Goal: Contribute content: Contribute content

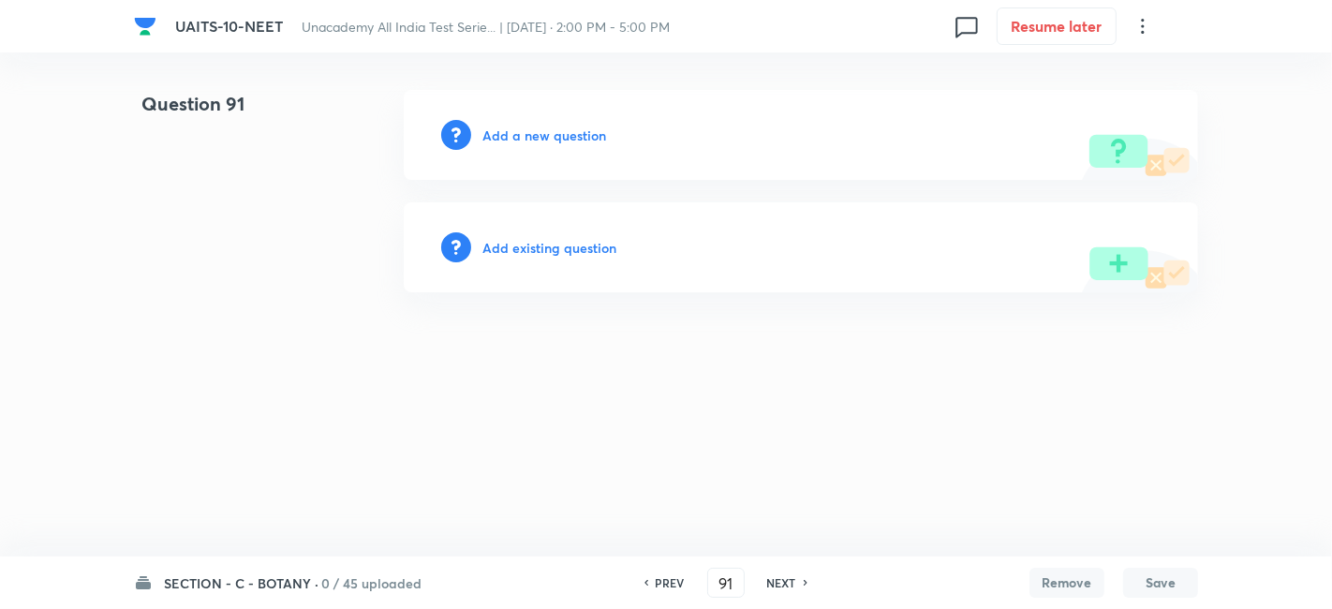
click at [538, 131] on h6 "Add a new question" at bounding box center [544, 135] width 124 height 20
click at [225, 573] on h6 "SECTION - C - BOTANY ·" at bounding box center [241, 583] width 155 height 20
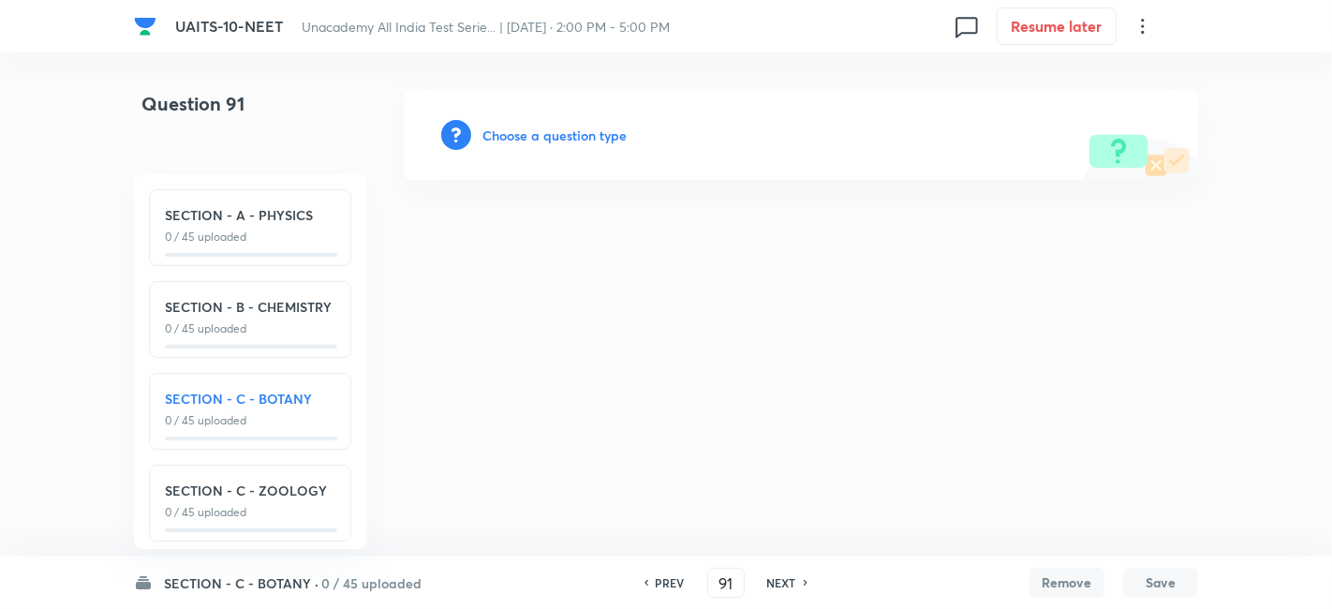
click at [564, 137] on h6 "Choose a question type" at bounding box center [554, 135] width 144 height 20
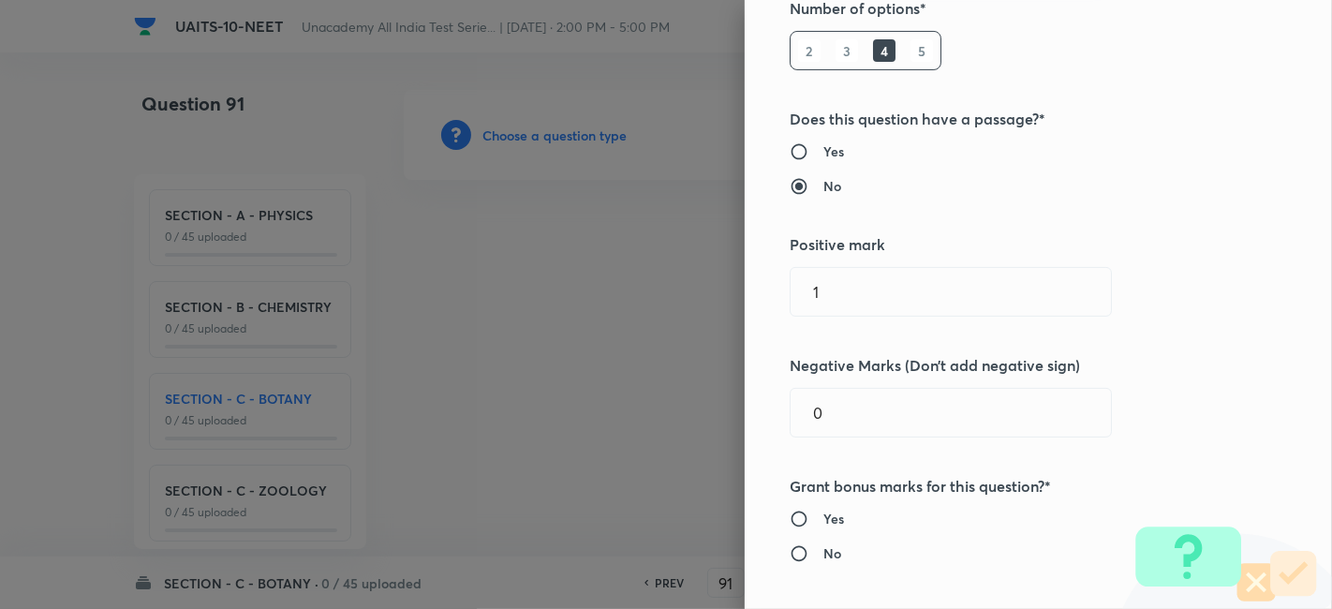
scroll to position [281, 0]
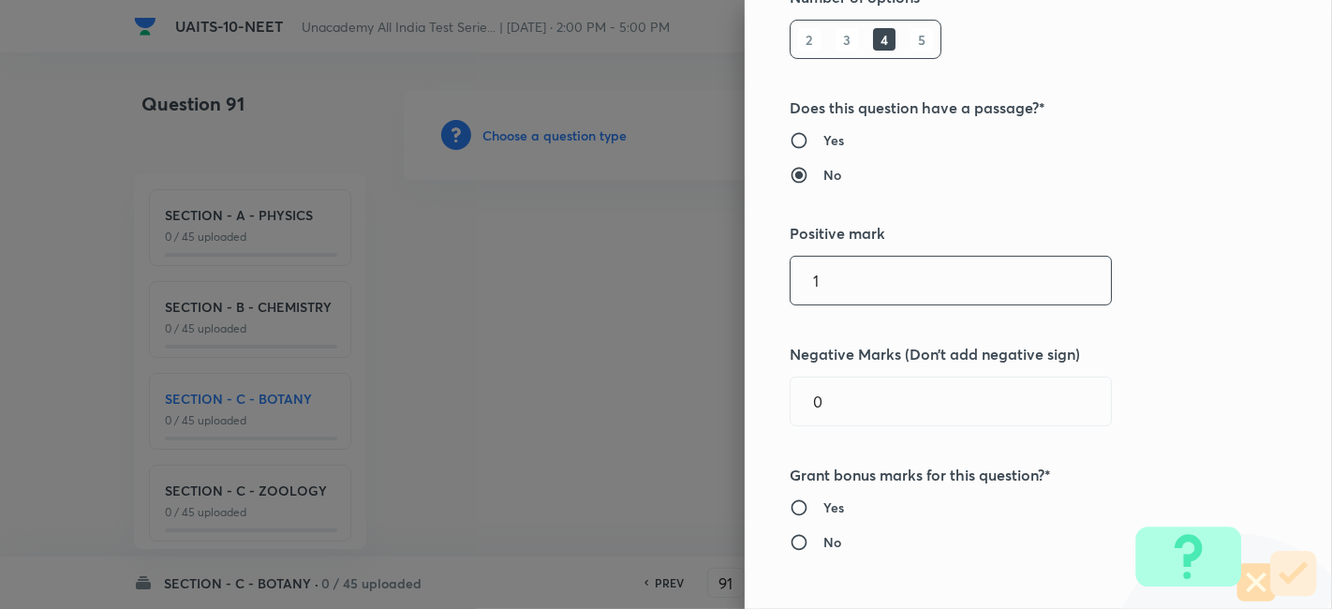
click at [832, 290] on input "1" at bounding box center [950, 281] width 320 height 48
type input "4"
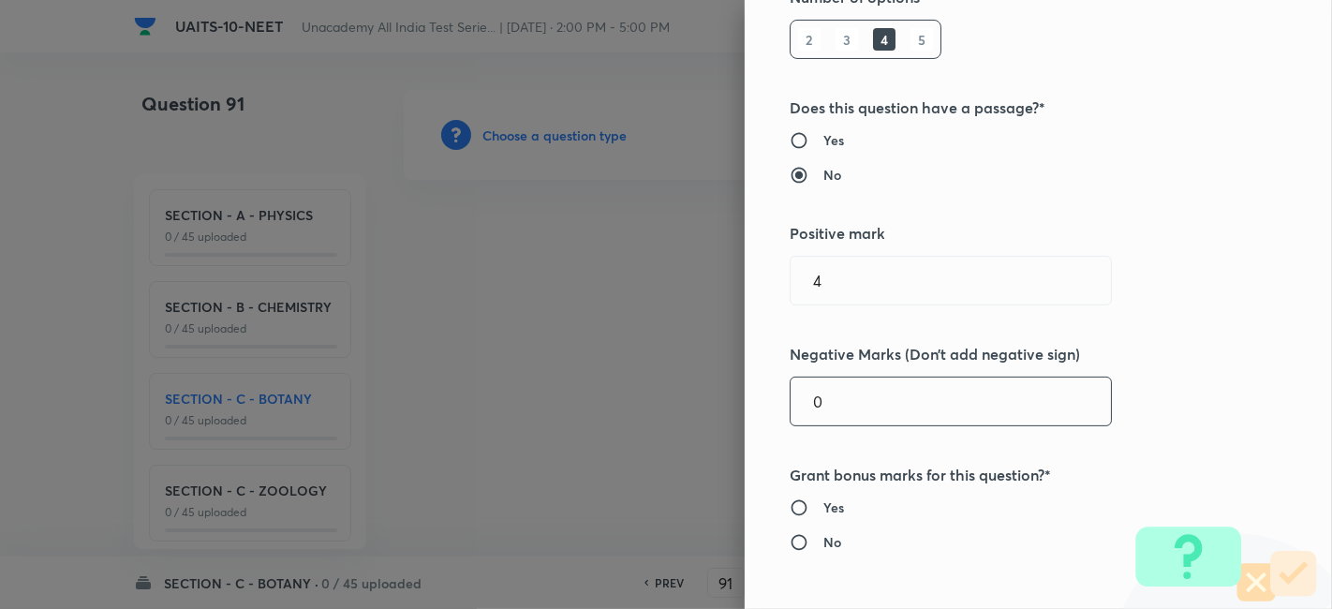
click at [839, 397] on input "0" at bounding box center [950, 401] width 320 height 48
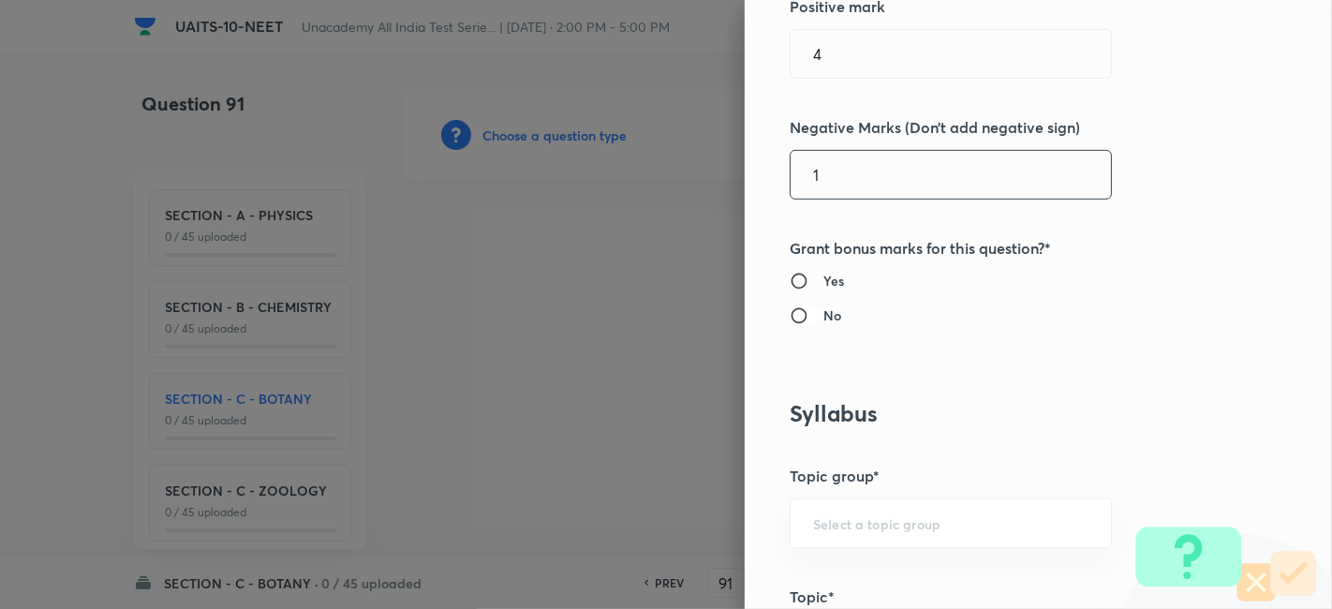
type input "1"
click at [789, 308] on input "No" at bounding box center [806, 315] width 34 height 19
radio input "true"
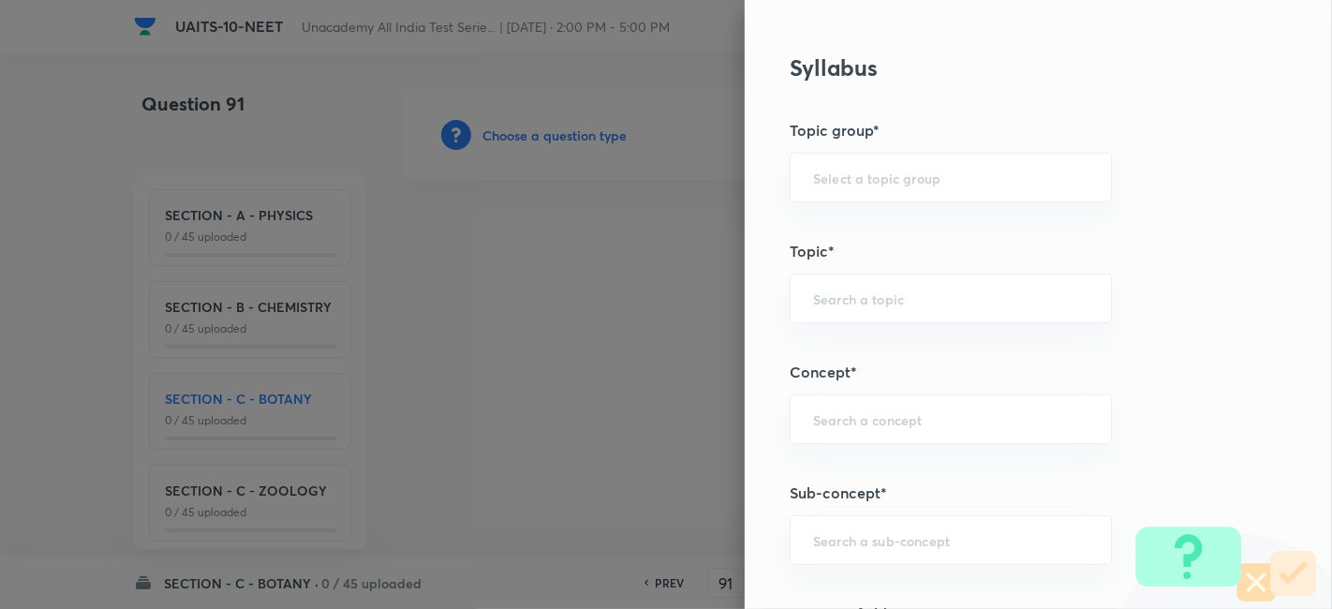
scroll to position [909, 0]
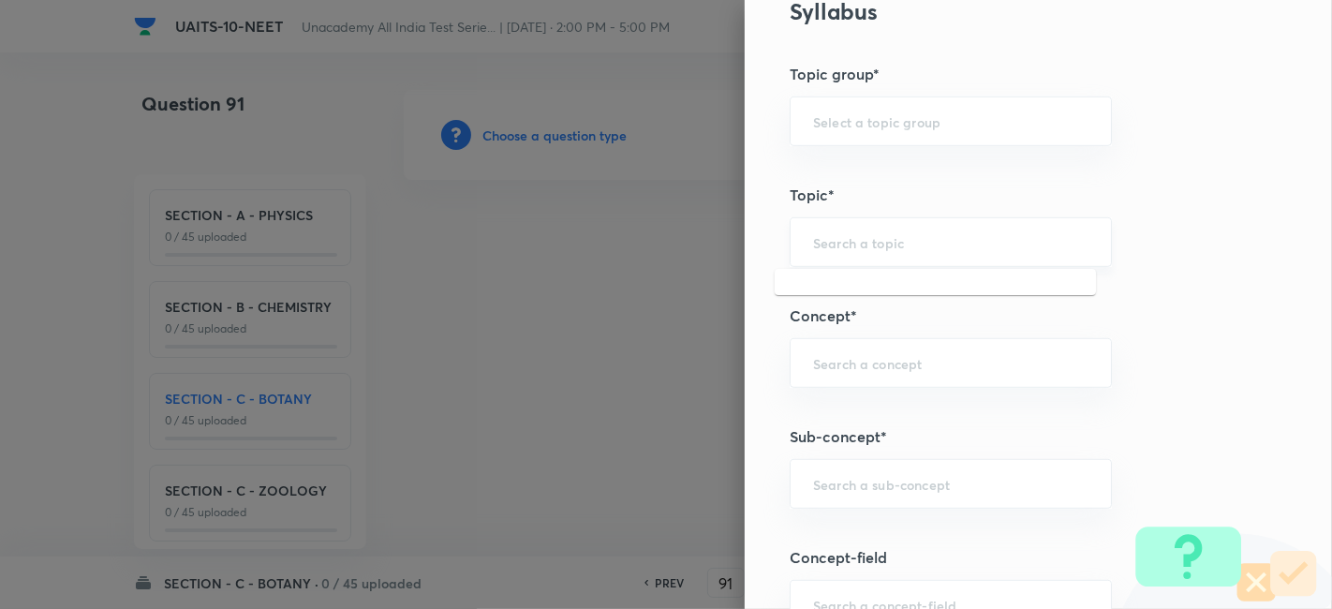
click at [874, 242] on input "text" at bounding box center [950, 242] width 275 height 18
paste input "Principle of Inheritance & Variation"
drag, startPoint x: 1051, startPoint y: 249, endPoint x: 804, endPoint y: 231, distance: 246.9
click at [804, 231] on div "Principle of Inheritance & Variation ​" at bounding box center [950, 242] width 322 height 50
type input "P"
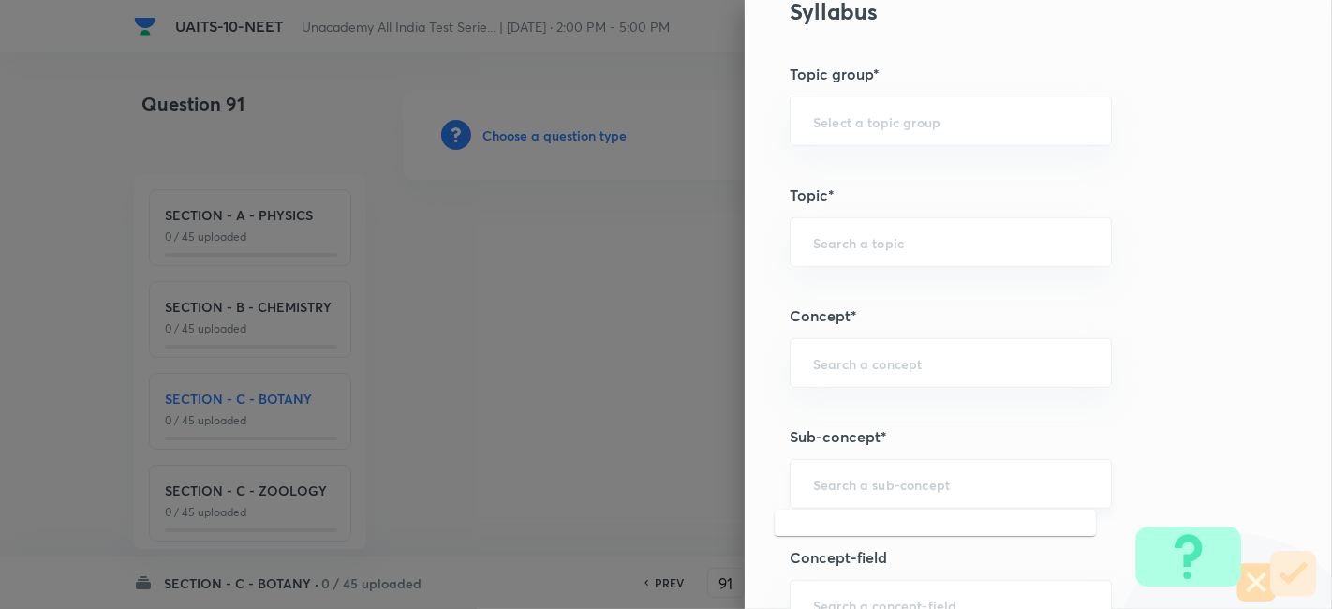
click at [821, 475] on input "text" at bounding box center [950, 484] width 275 height 18
type input "p"
paste input "Principle of Inheritance & Variation"
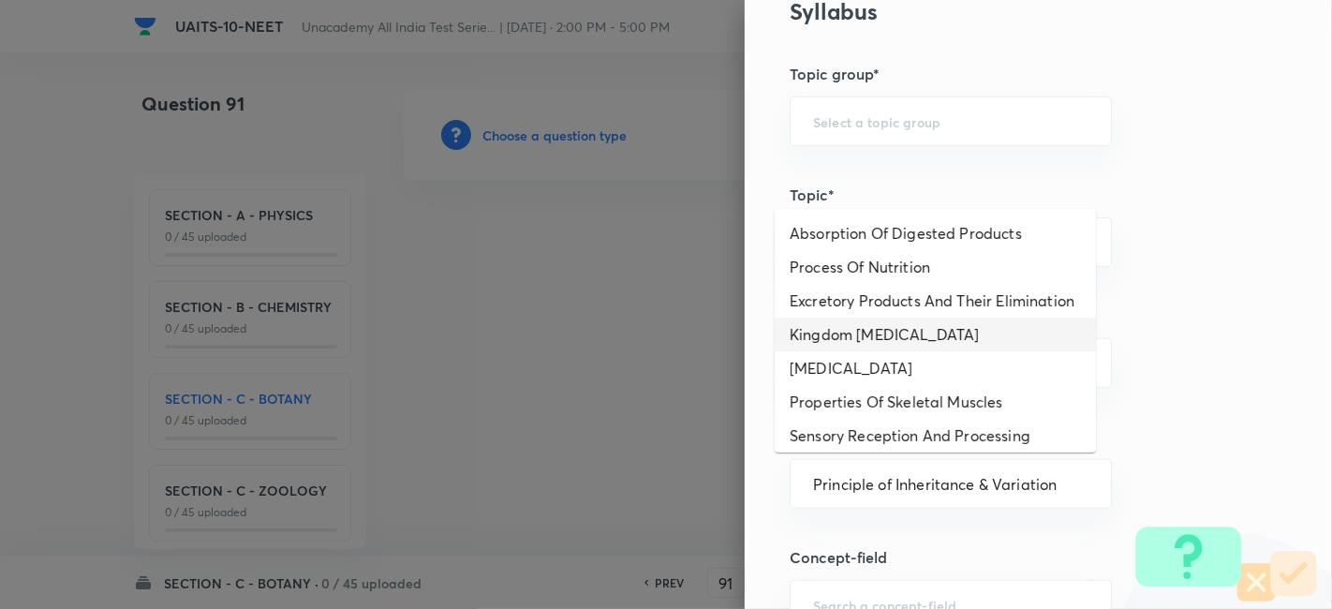
scroll to position [0, 0]
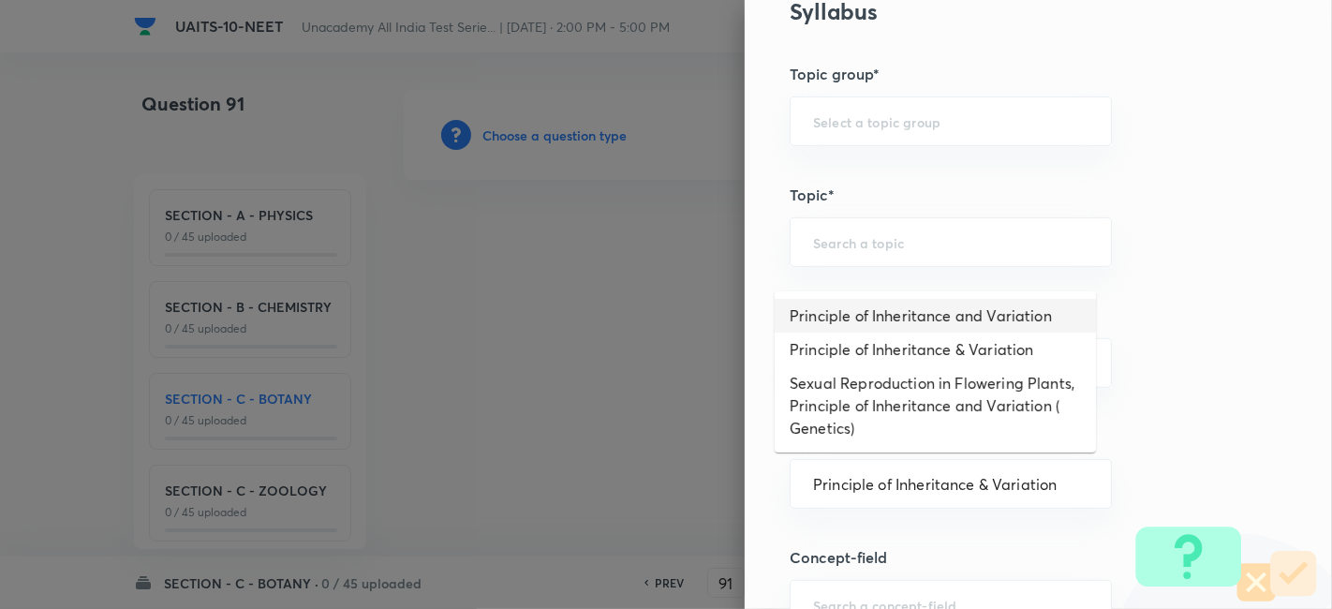
click at [957, 313] on li "Principle of Inheritance and Variation" at bounding box center [934, 316] width 321 height 34
type input "Principle of Inheritance and Variation"
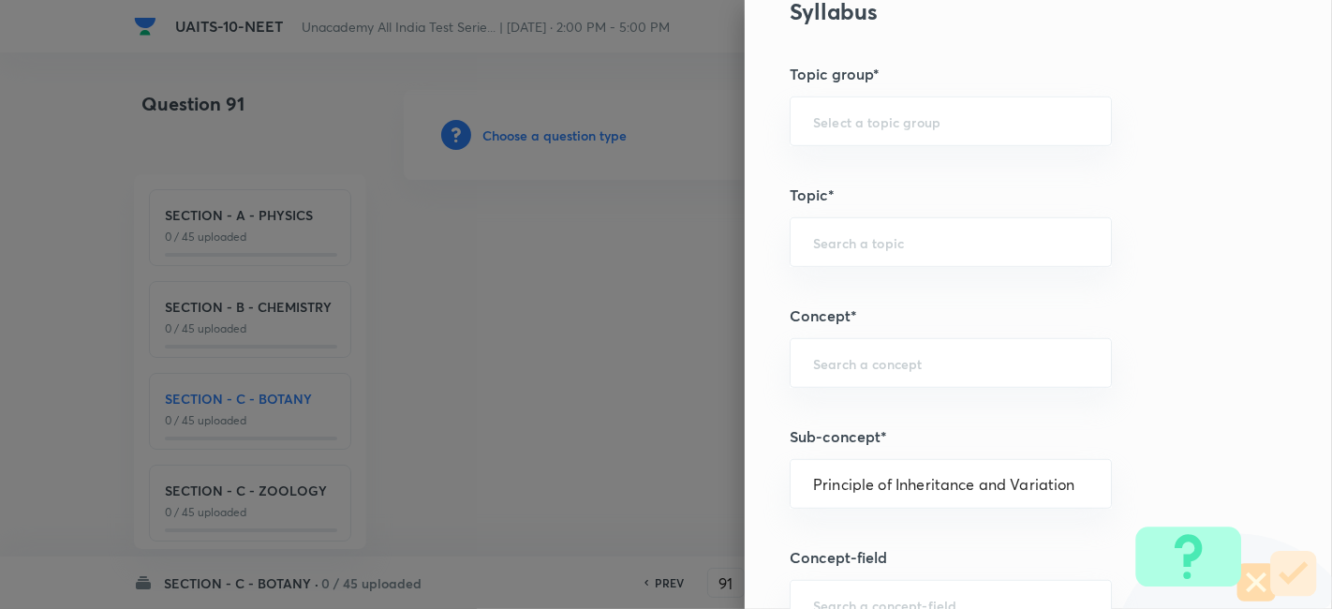
type input "Biology"
type input "Genetics & Evolution"
type input "Principle of Inheritance and Variation"
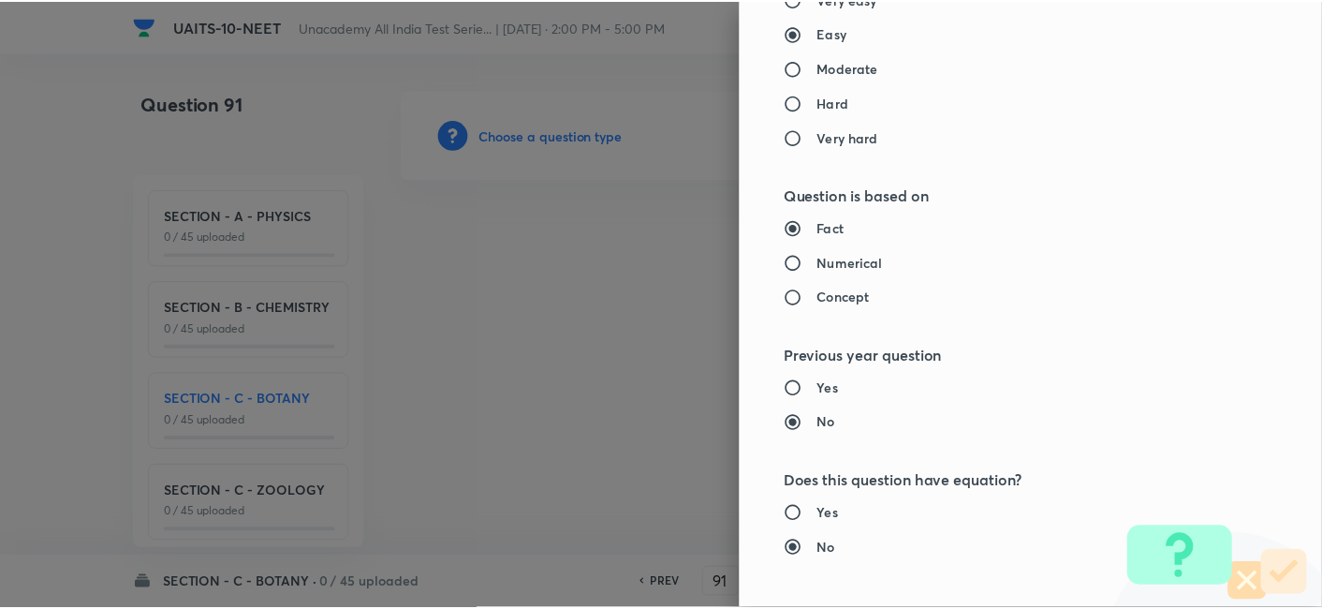
scroll to position [2064, 0]
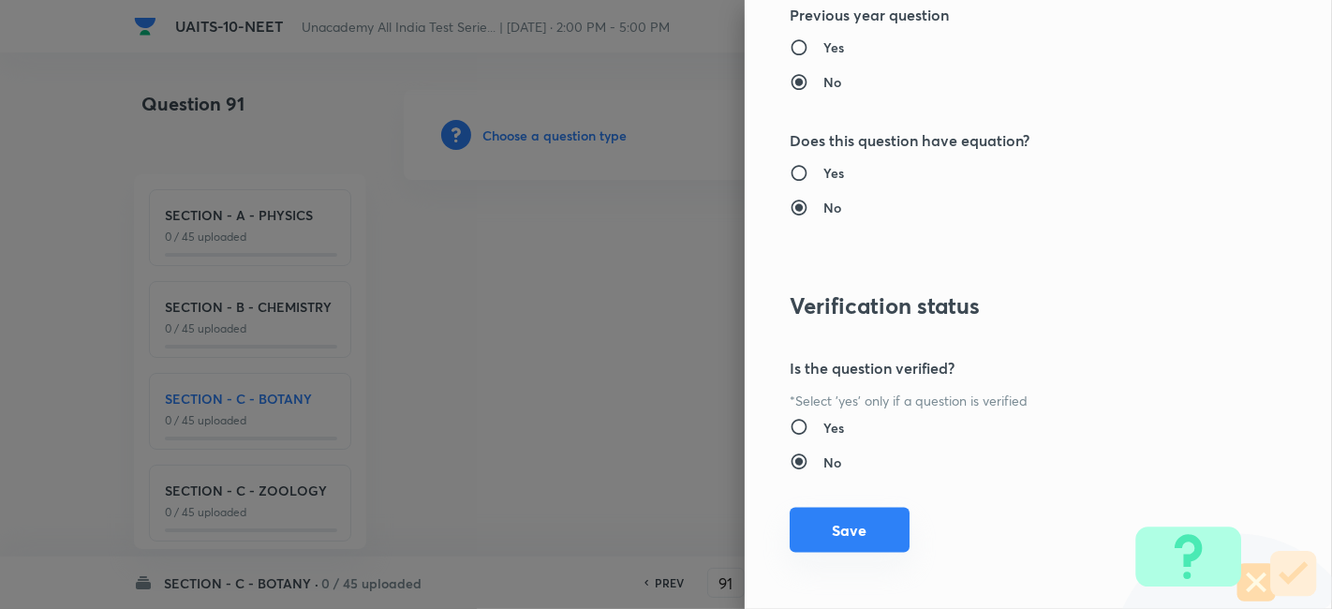
click at [836, 520] on button "Save" at bounding box center [849, 530] width 120 height 45
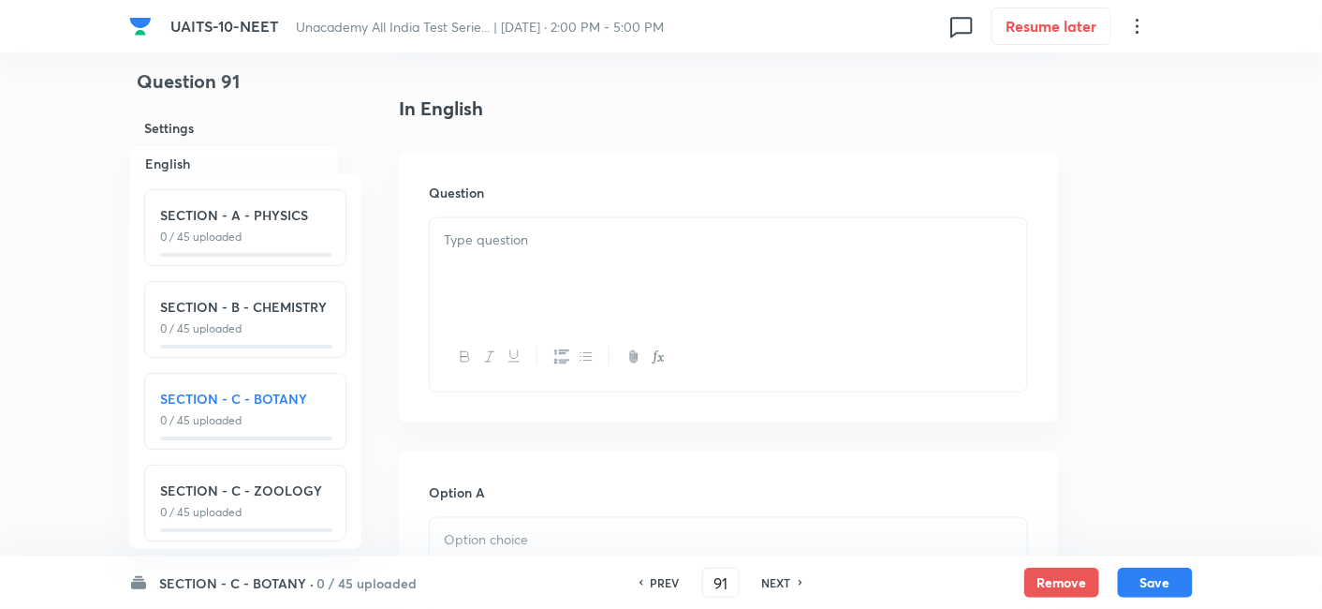
scroll to position [564, 0]
click at [587, 161] on p at bounding box center [728, 157] width 569 height 22
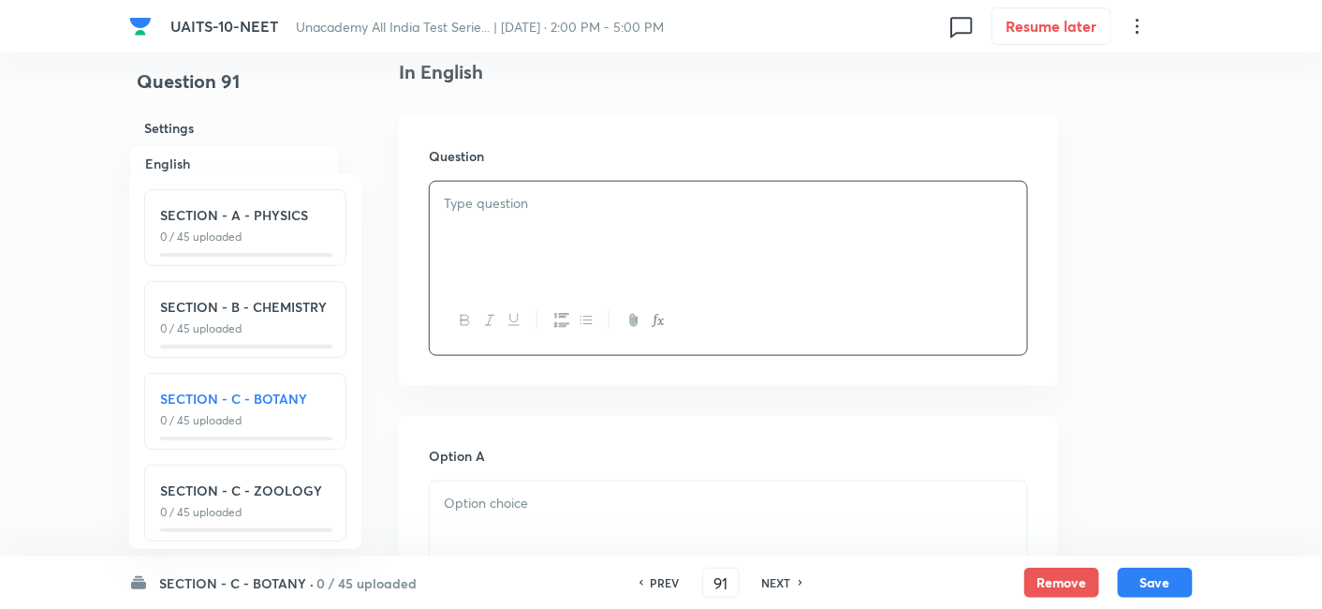
scroll to position [510, 0]
paste div
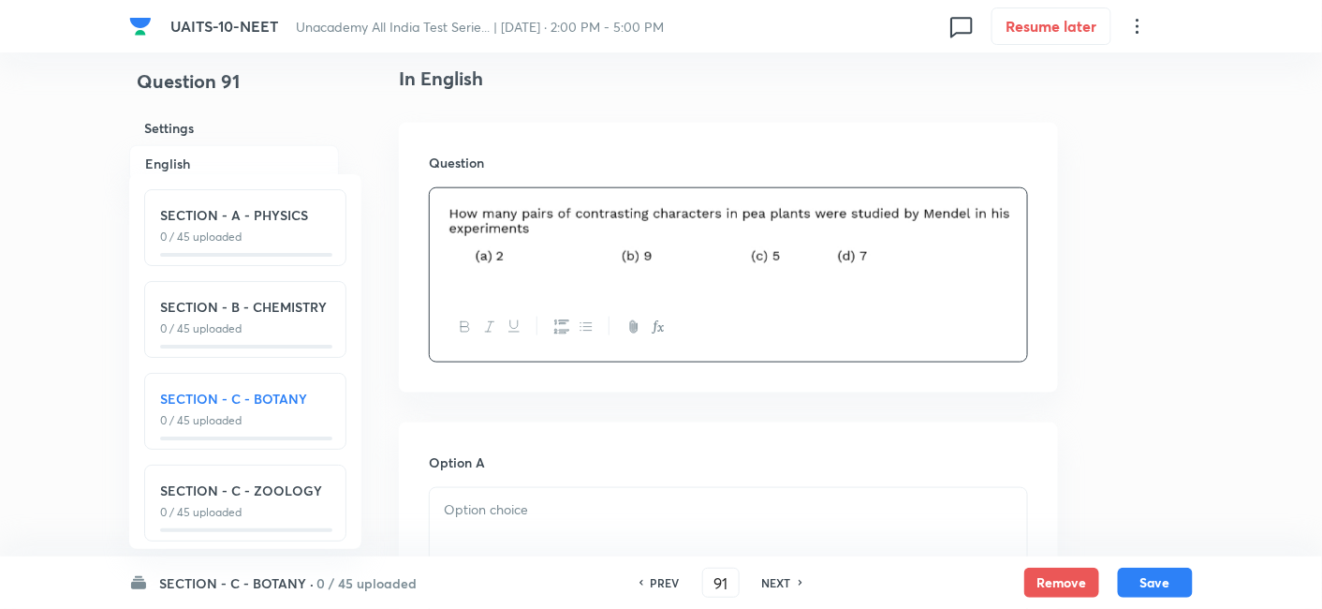
click at [568, 517] on p at bounding box center [728, 510] width 569 height 22
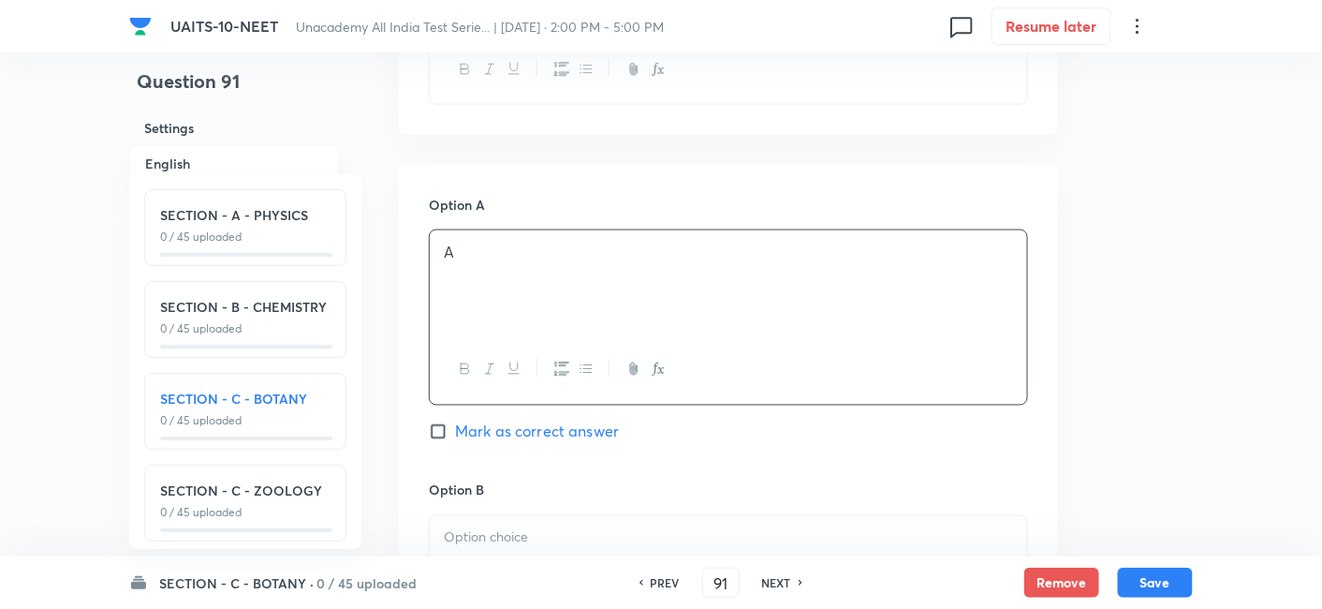
scroll to position [770, 0]
click at [516, 533] on p at bounding box center [728, 536] width 569 height 22
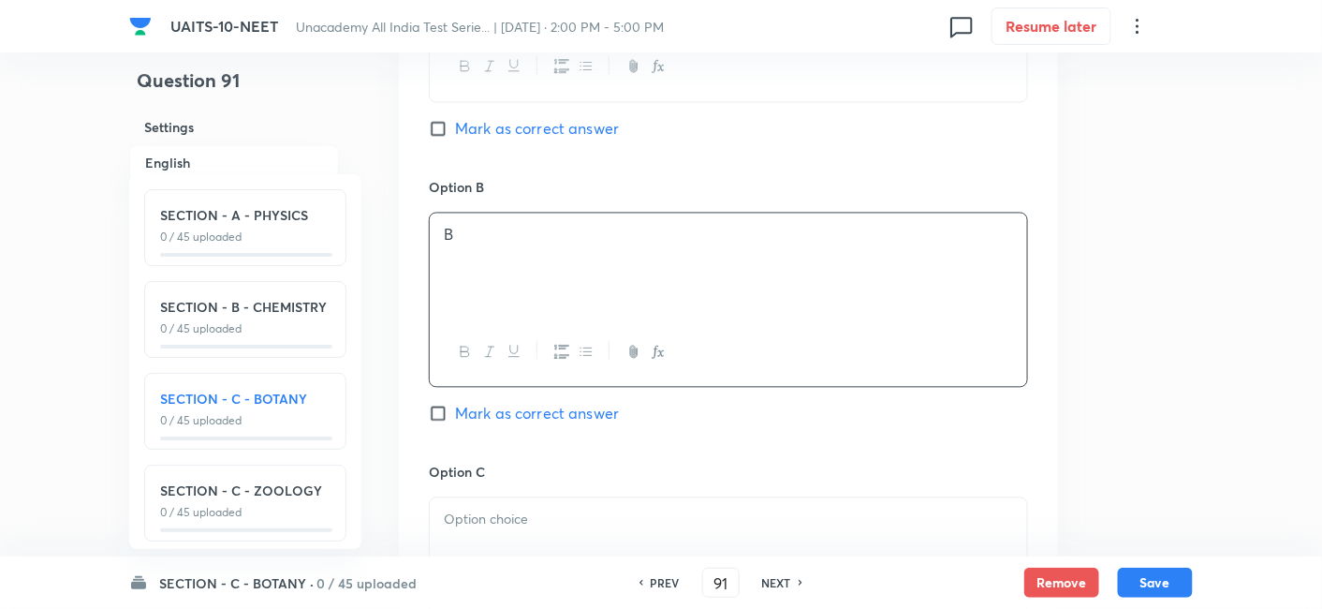
scroll to position [1087, 0]
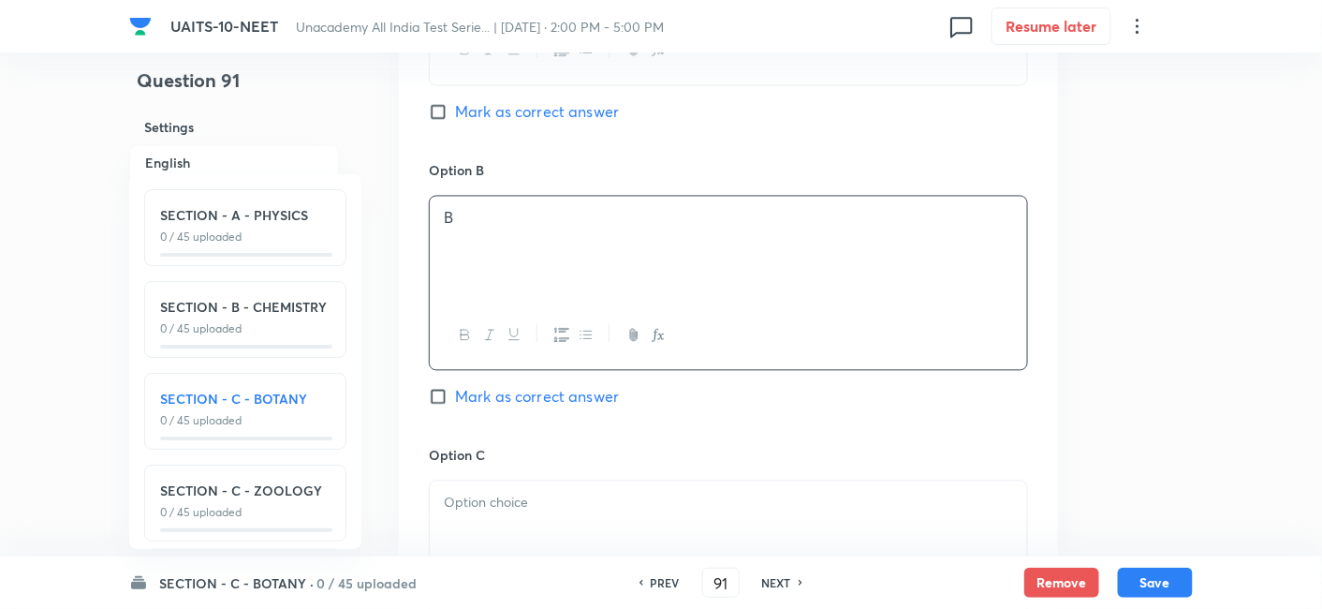
click at [514, 498] on p at bounding box center [728, 504] width 569 height 22
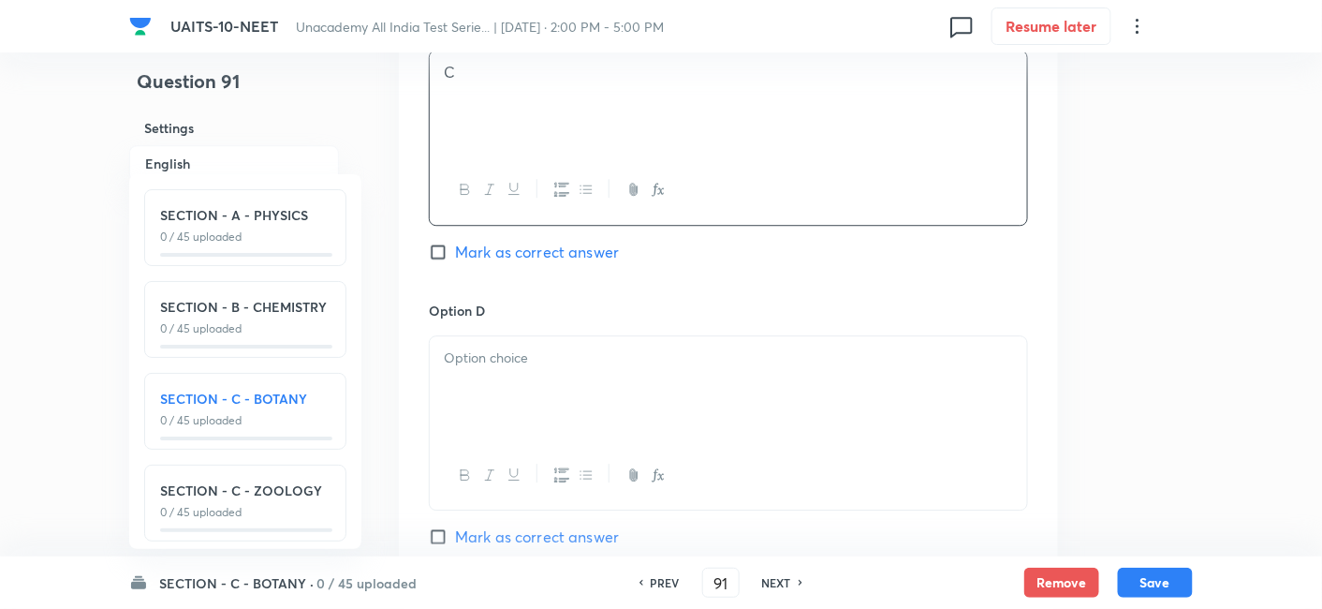
scroll to position [1522, 0]
click at [541, 363] on div at bounding box center [728, 384] width 597 height 105
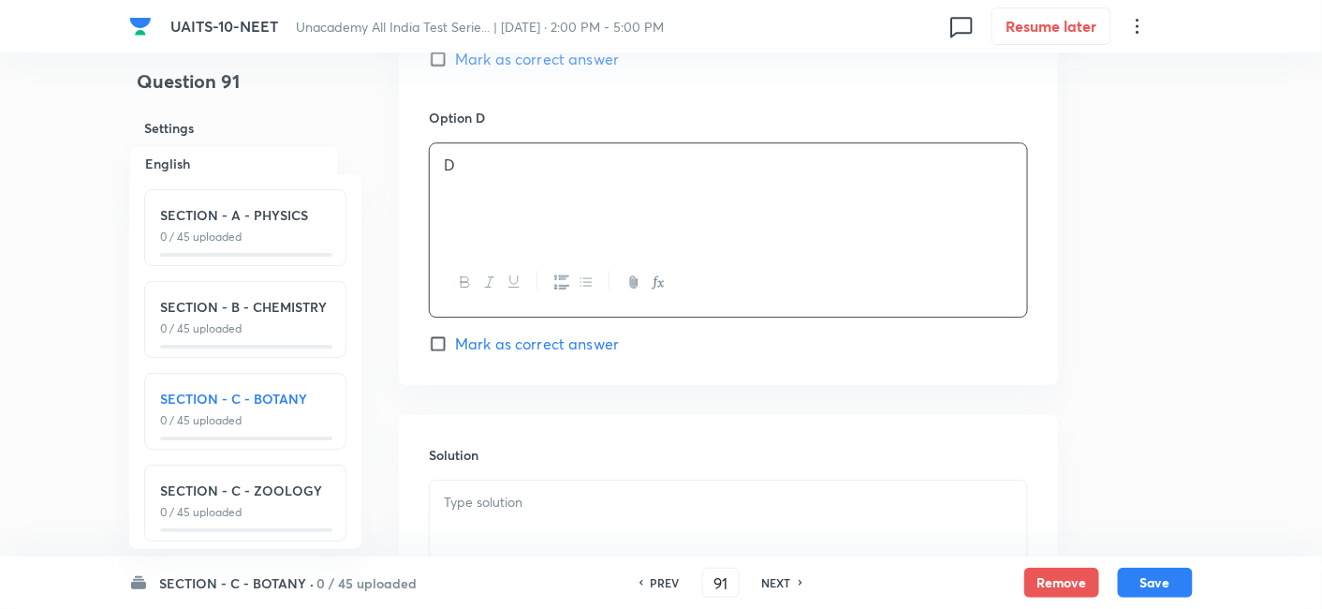
scroll to position [1712, 0]
click at [435, 341] on input "Mark as correct answer" at bounding box center [442, 342] width 26 height 19
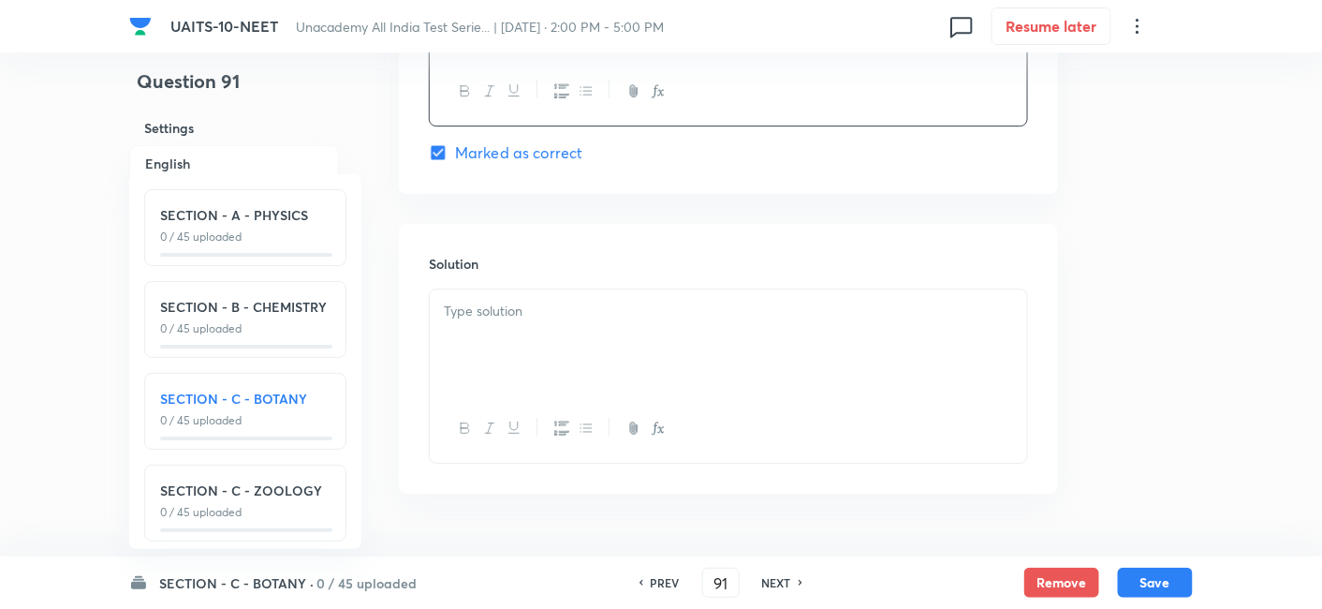
scroll to position [1949, 0]
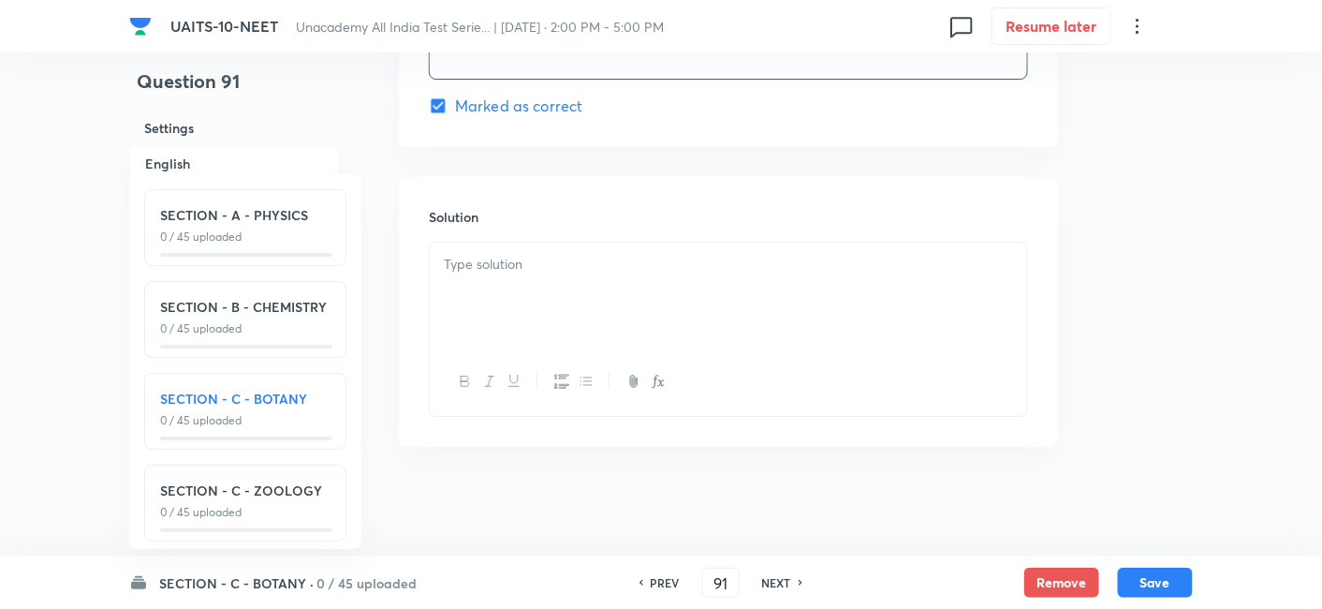
click at [560, 260] on p at bounding box center [728, 265] width 569 height 22
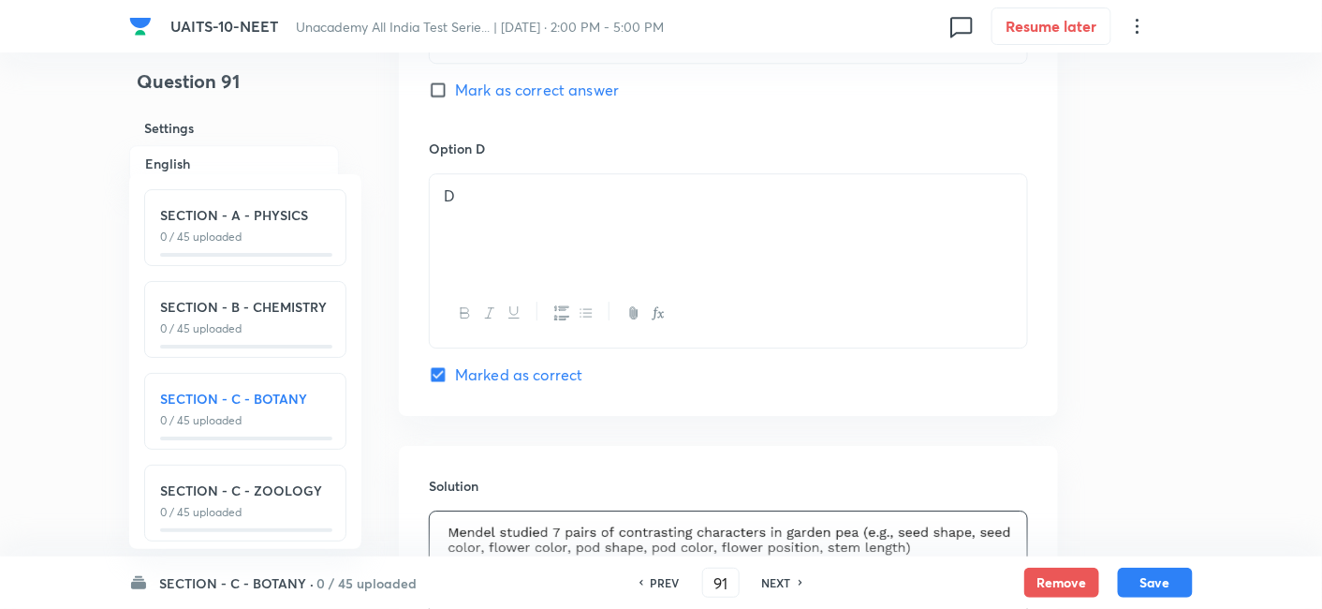
scroll to position [1663, 0]
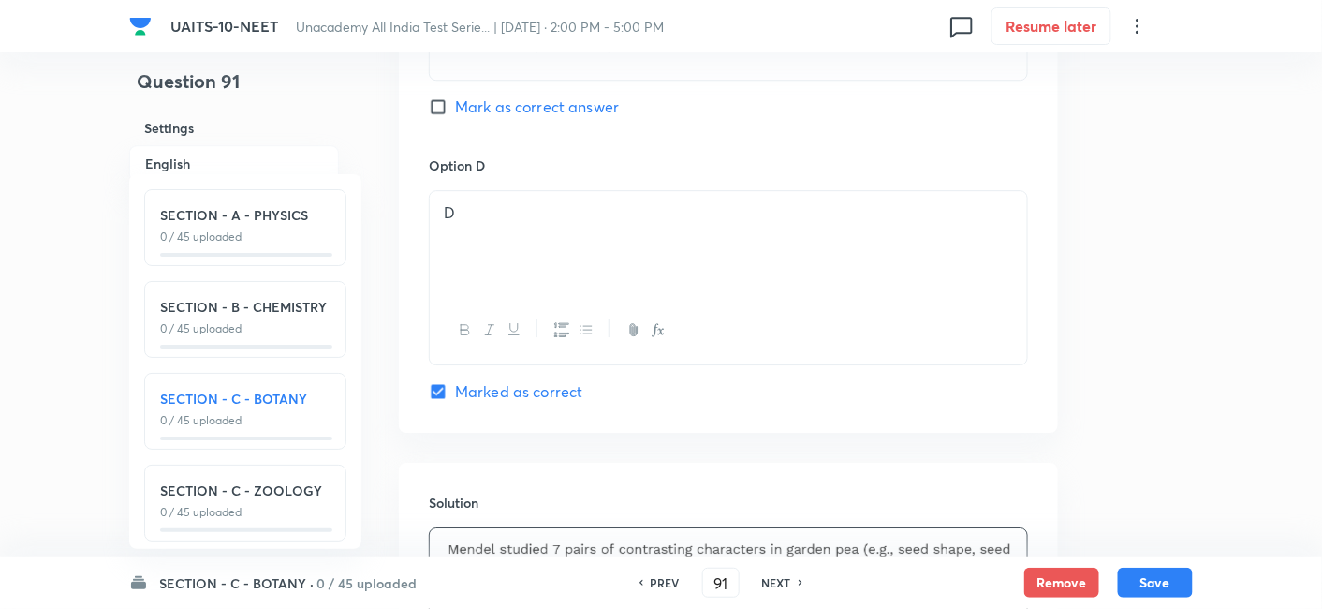
click at [441, 386] on input "Marked as correct" at bounding box center [442, 391] width 26 height 19
checkbox input "true"
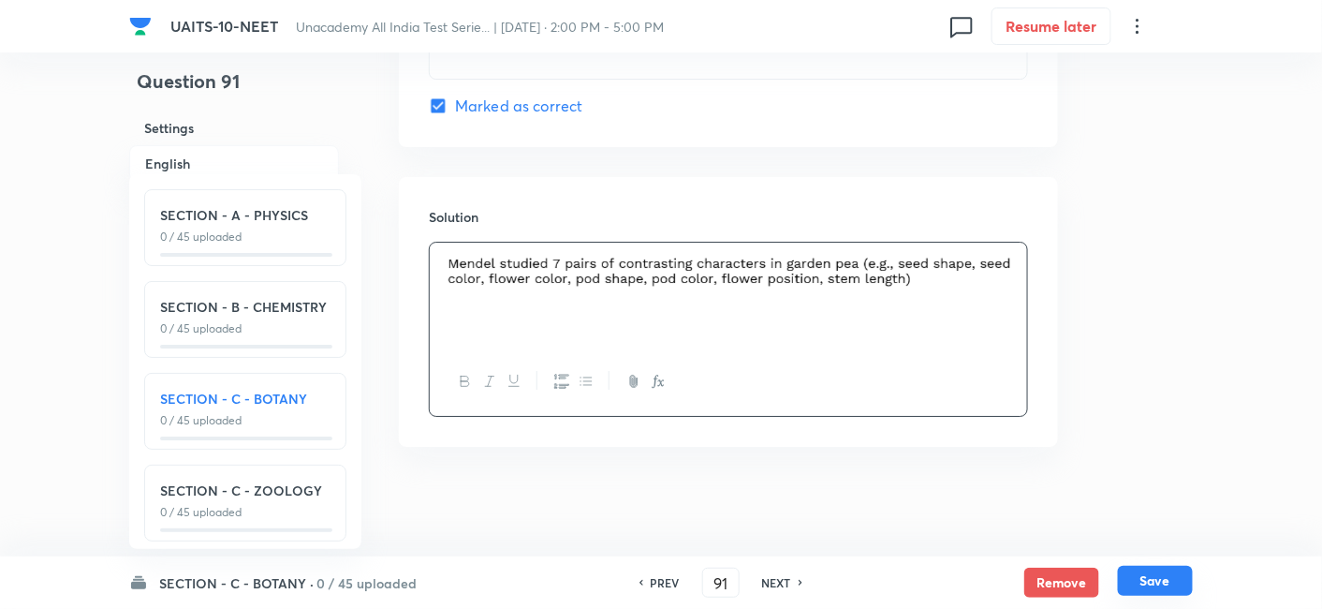
click at [1147, 582] on button "Save" at bounding box center [1155, 581] width 75 height 30
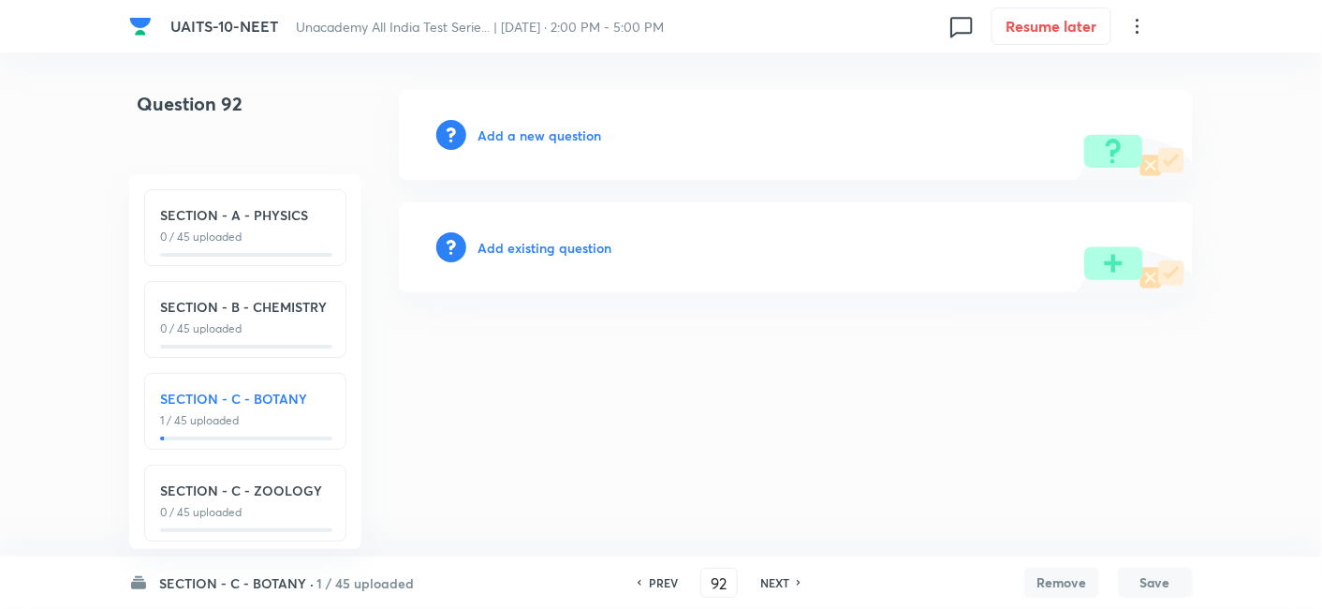
scroll to position [0, 0]
click at [659, 582] on h6 "PREV" at bounding box center [668, 582] width 29 height 17
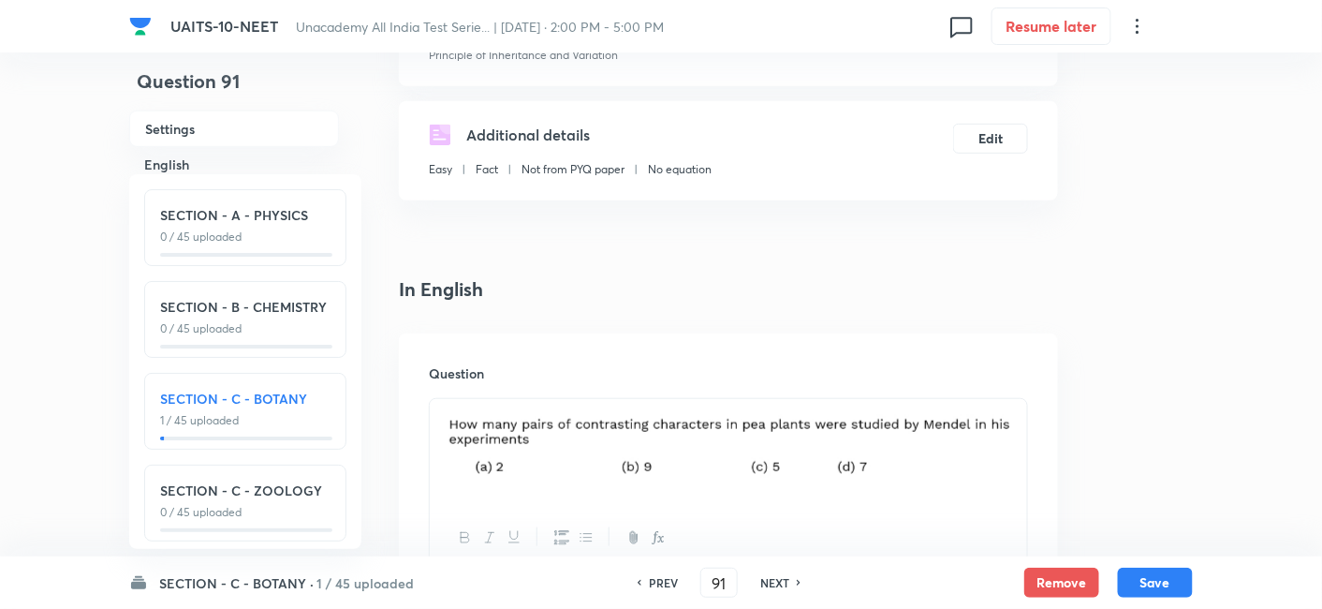
scroll to position [294, 0]
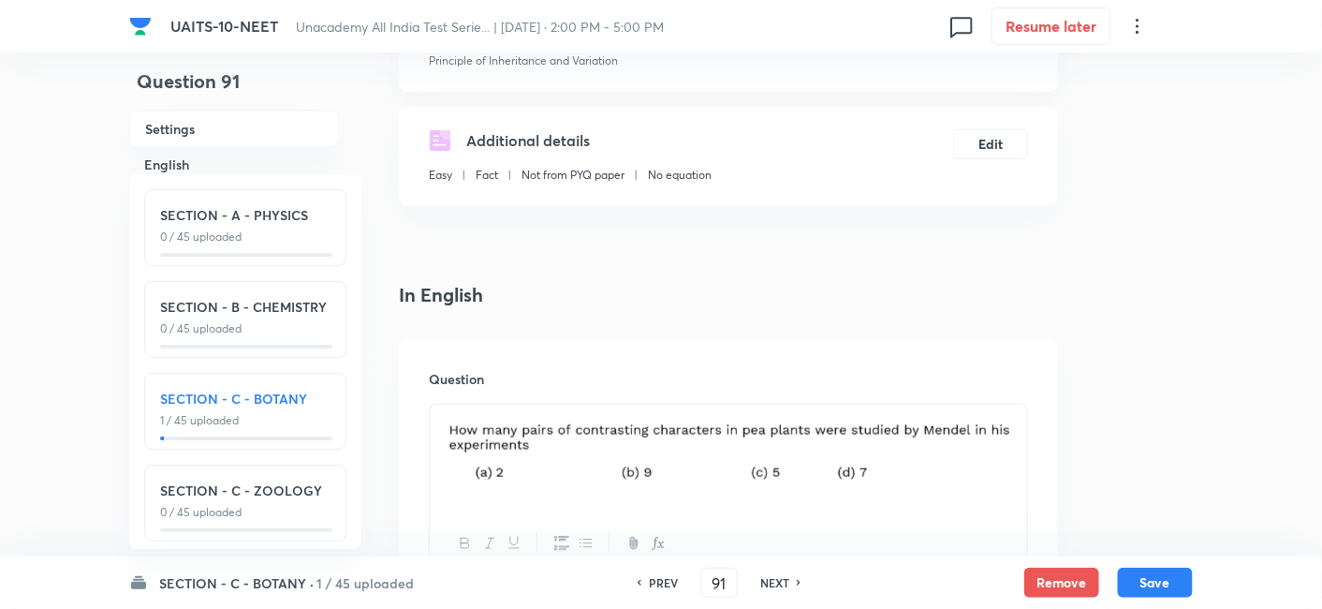
click at [781, 591] on div "PREV 91 ​ NEXT" at bounding box center [719, 582] width 242 height 30
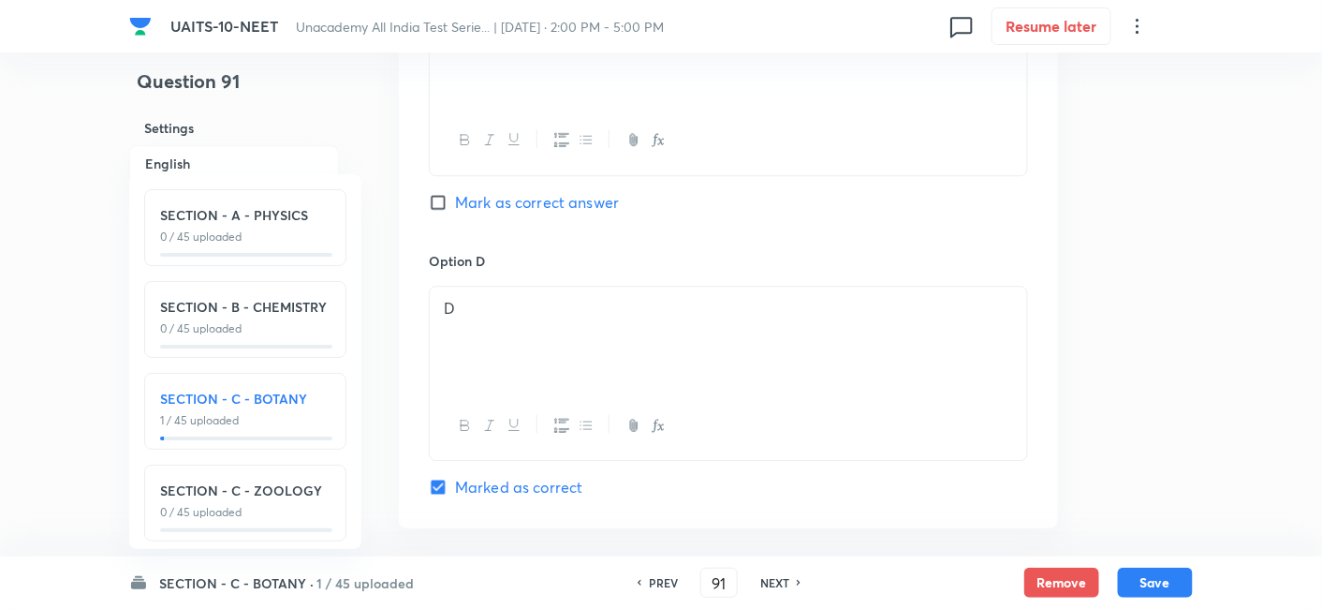
scroll to position [1632, 0]
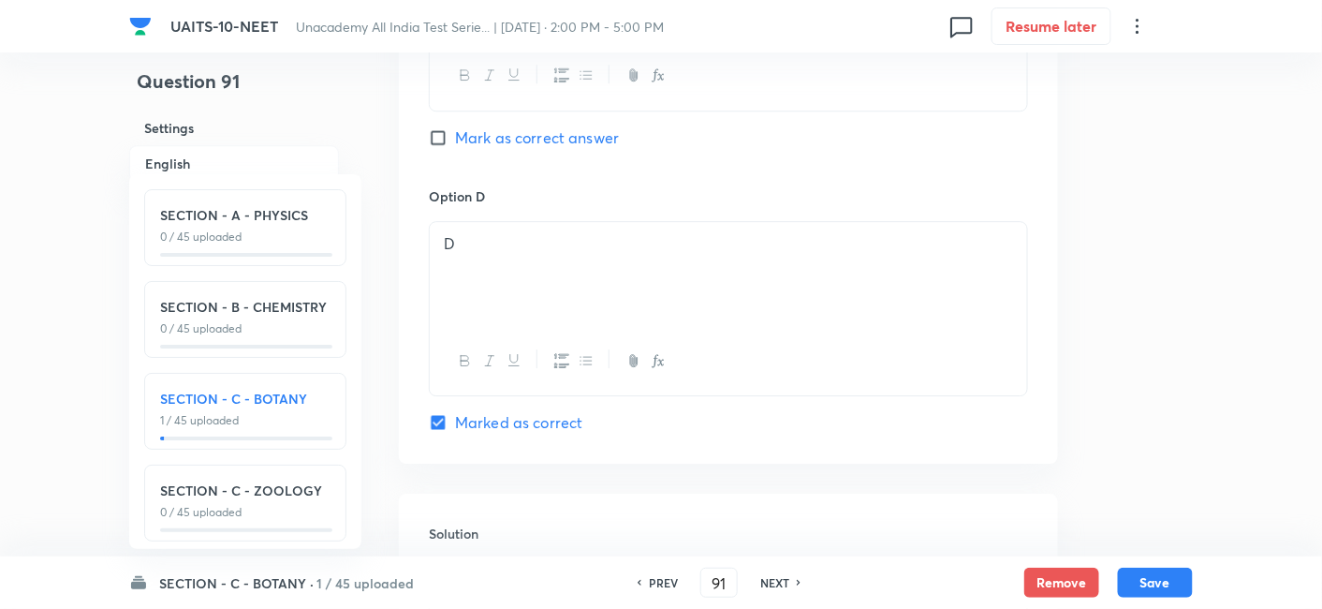
click at [797, 582] on icon at bounding box center [800, 582] width 6 height 9
type input "92"
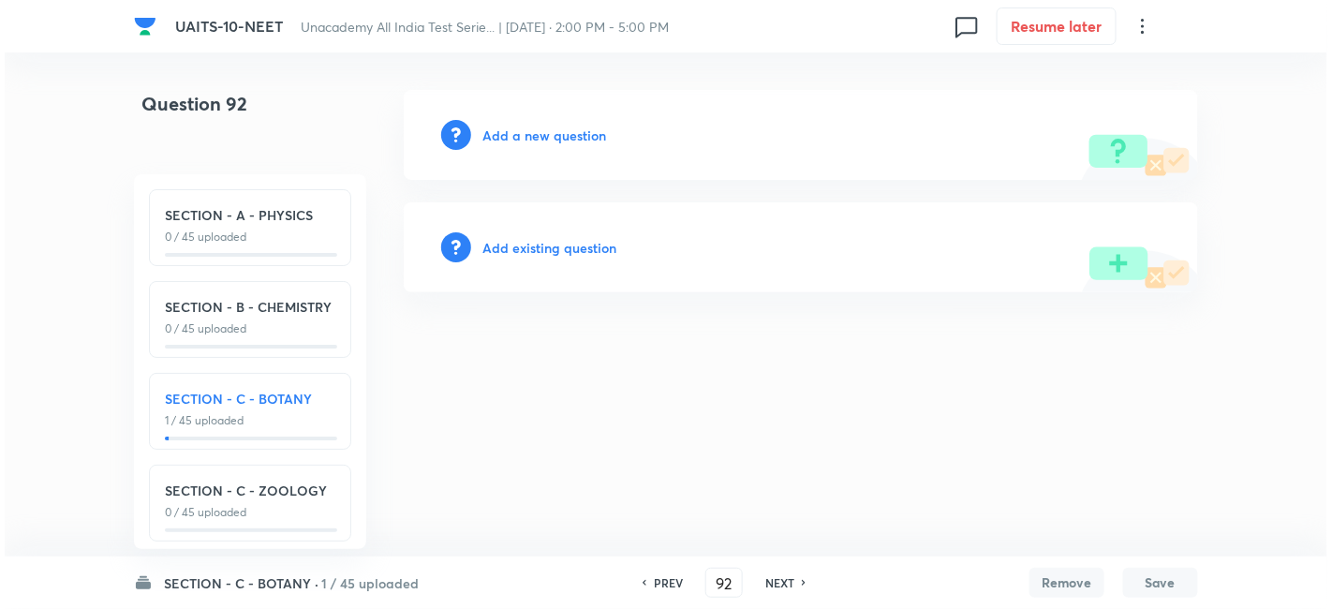
scroll to position [0, 0]
click at [567, 128] on h6 "Add a new question" at bounding box center [544, 135] width 124 height 20
click at [553, 138] on h6 "Choose a question type" at bounding box center [554, 135] width 144 height 20
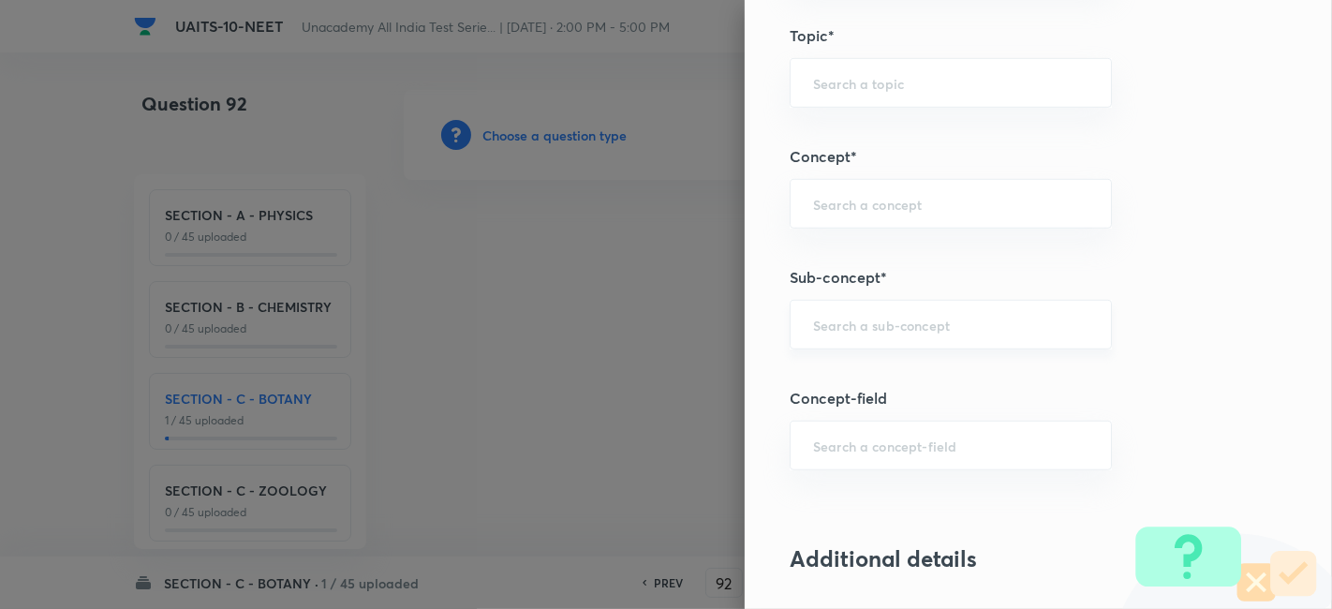
scroll to position [1069, 0]
click at [849, 317] on input "text" at bounding box center [950, 324] width 275 height 18
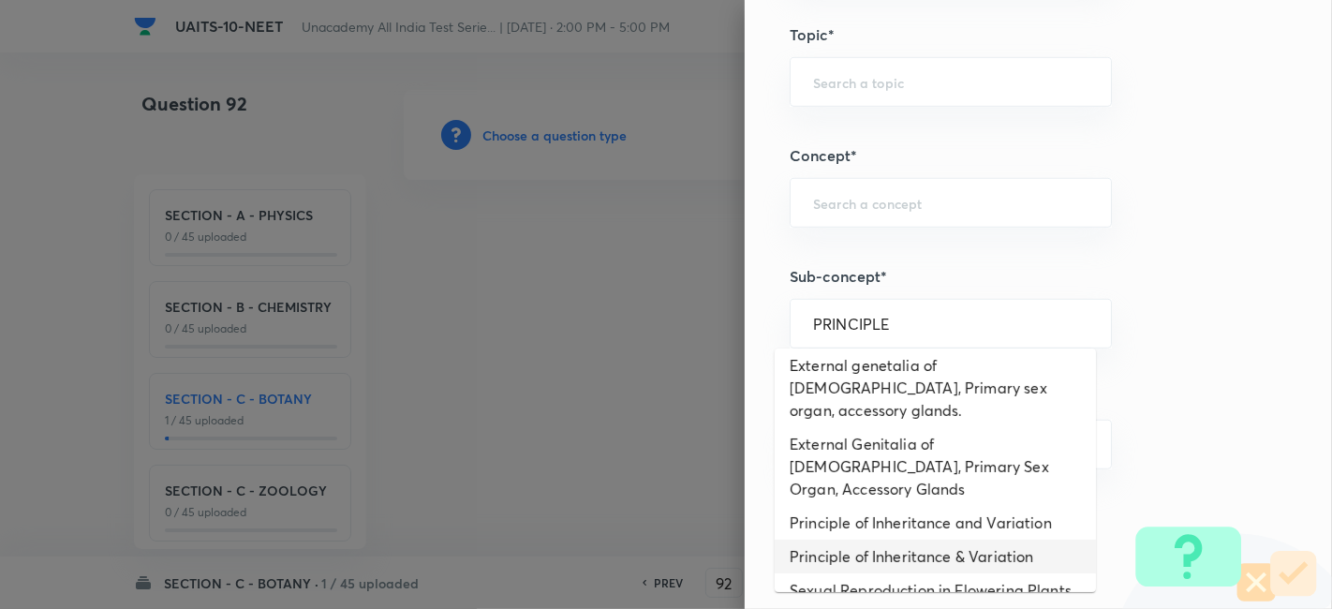
scroll to position [40, 0]
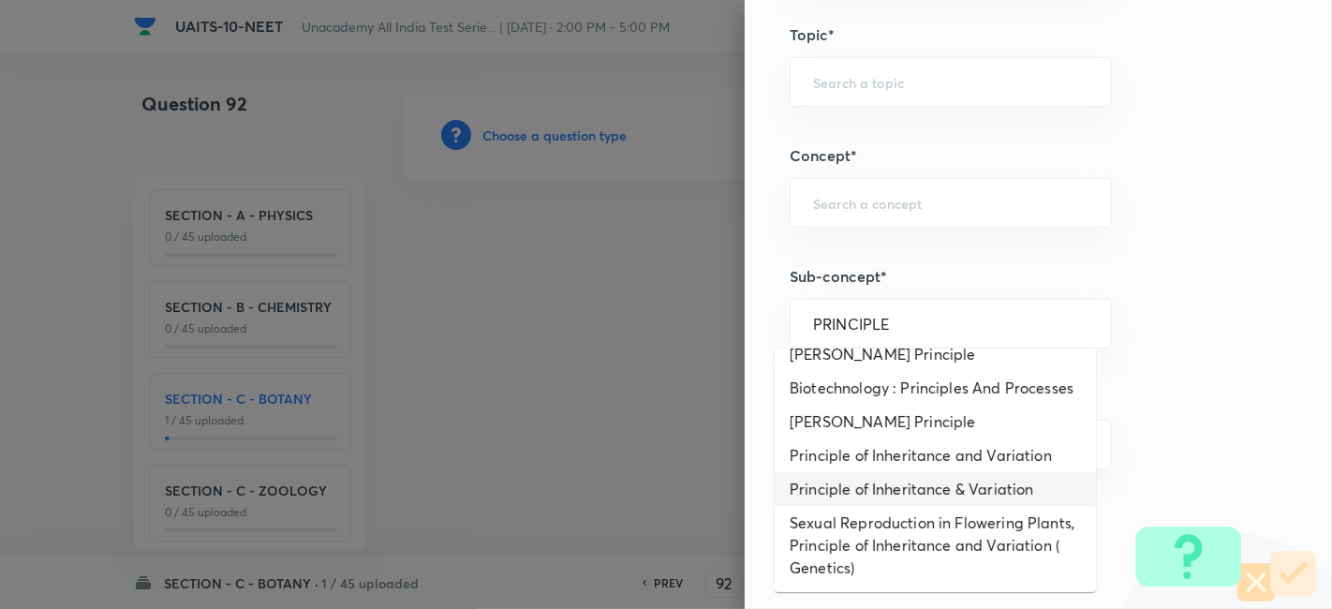
click at [918, 485] on li "Principle of Inheritance & Variation" at bounding box center [934, 489] width 321 height 34
type input "Principle of Inheritance & Variation"
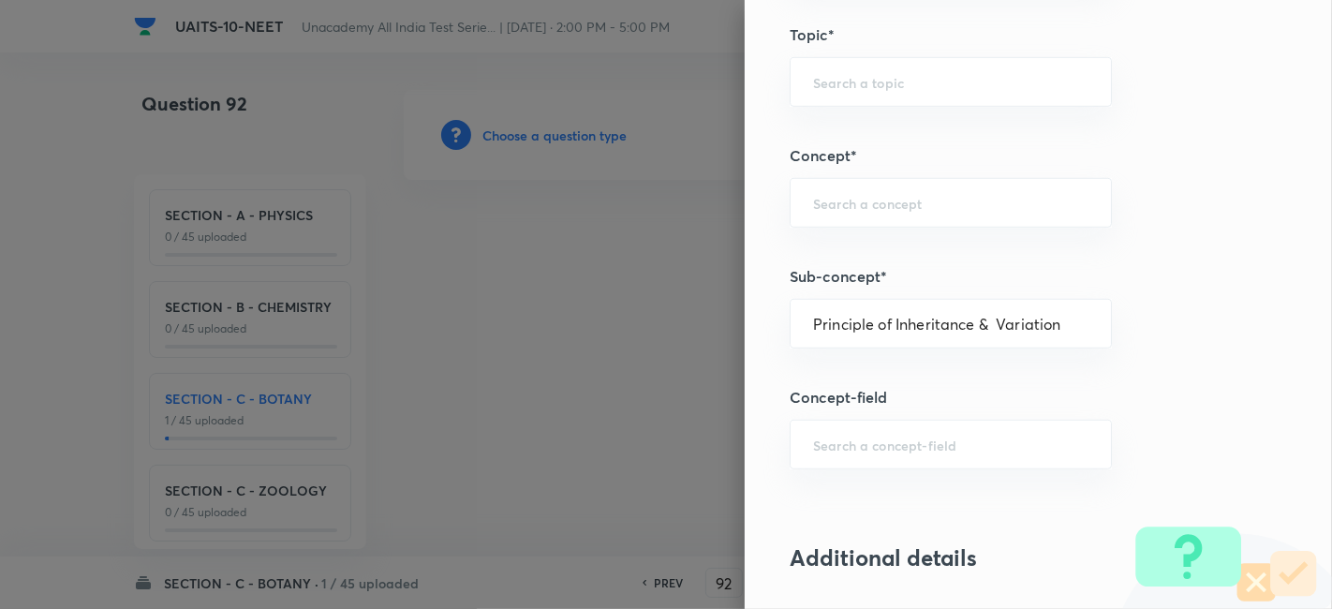
type input "Biology"
type input "Botany"
type input "Principle of Inheritance & Variation"
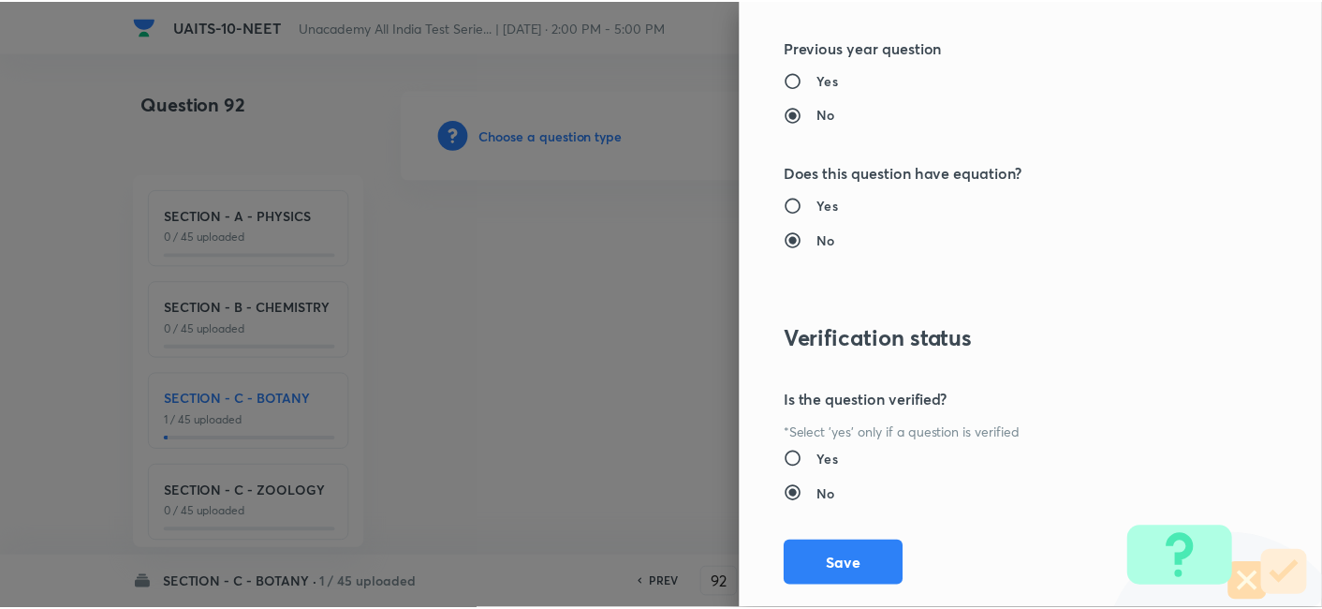
scroll to position [2064, 0]
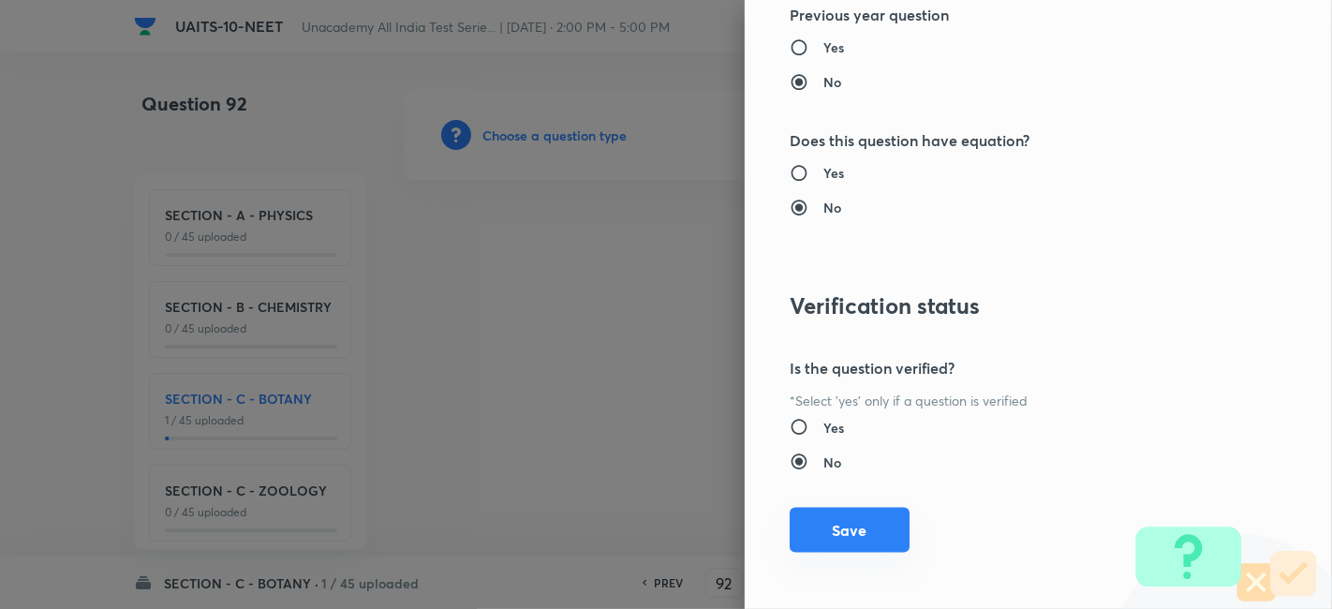
click at [853, 541] on button "Save" at bounding box center [849, 530] width 120 height 45
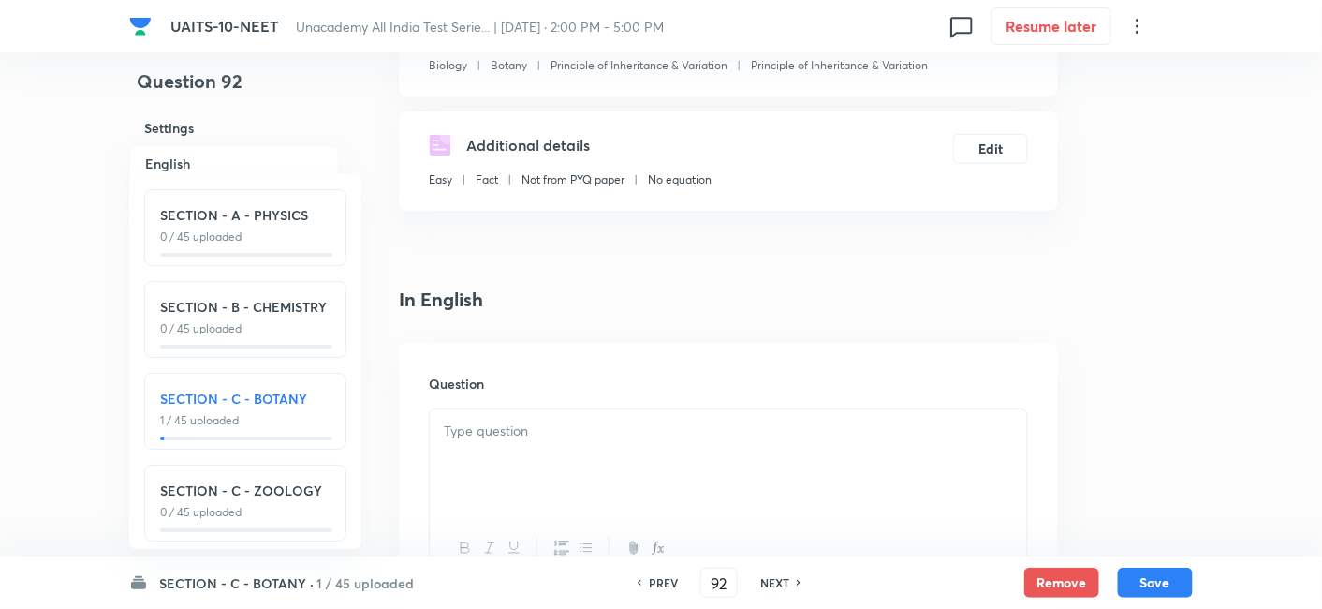
scroll to position [517, 0]
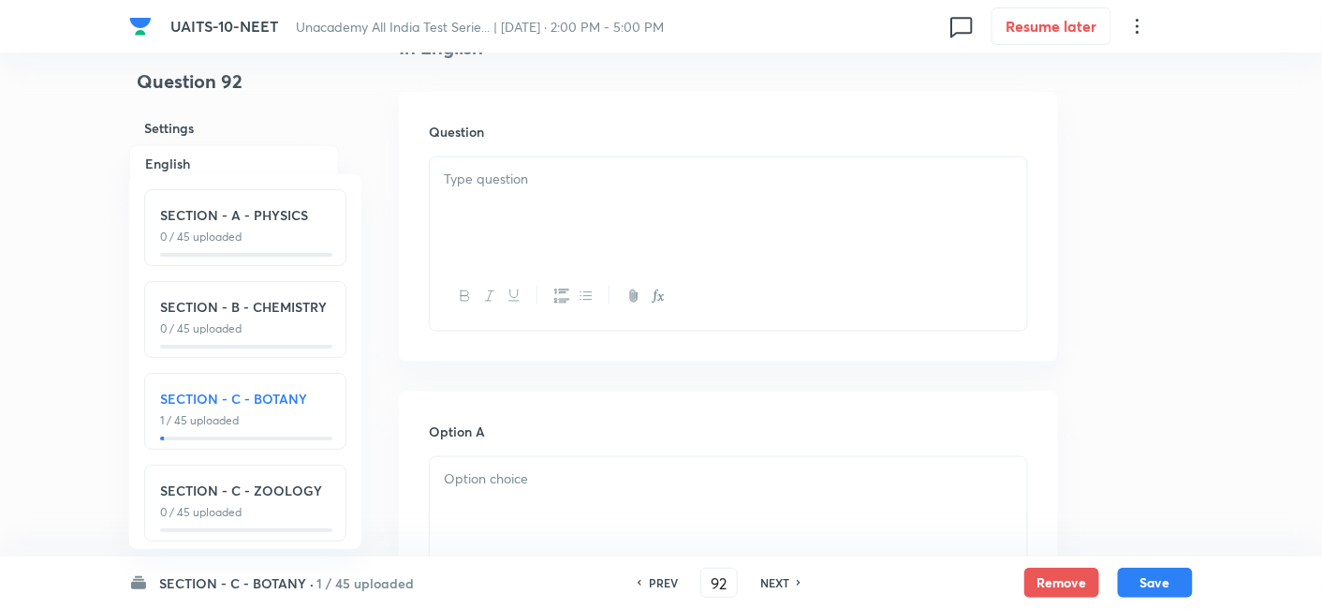
click at [723, 209] on div at bounding box center [728, 209] width 597 height 105
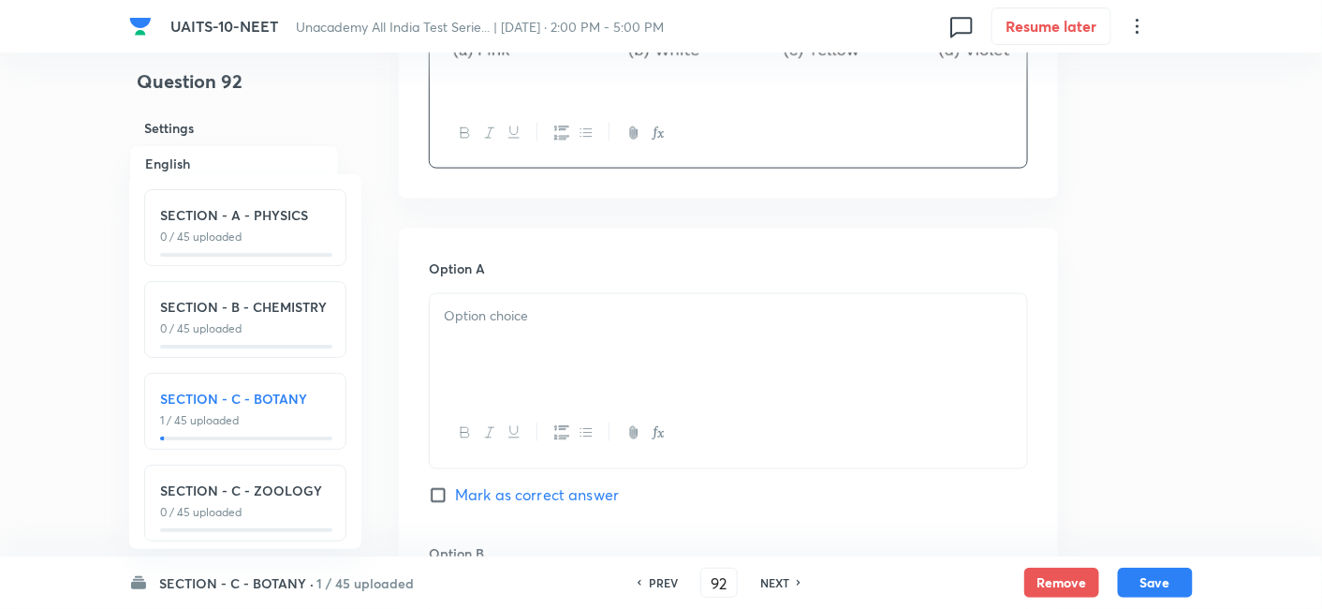
scroll to position [736, 0]
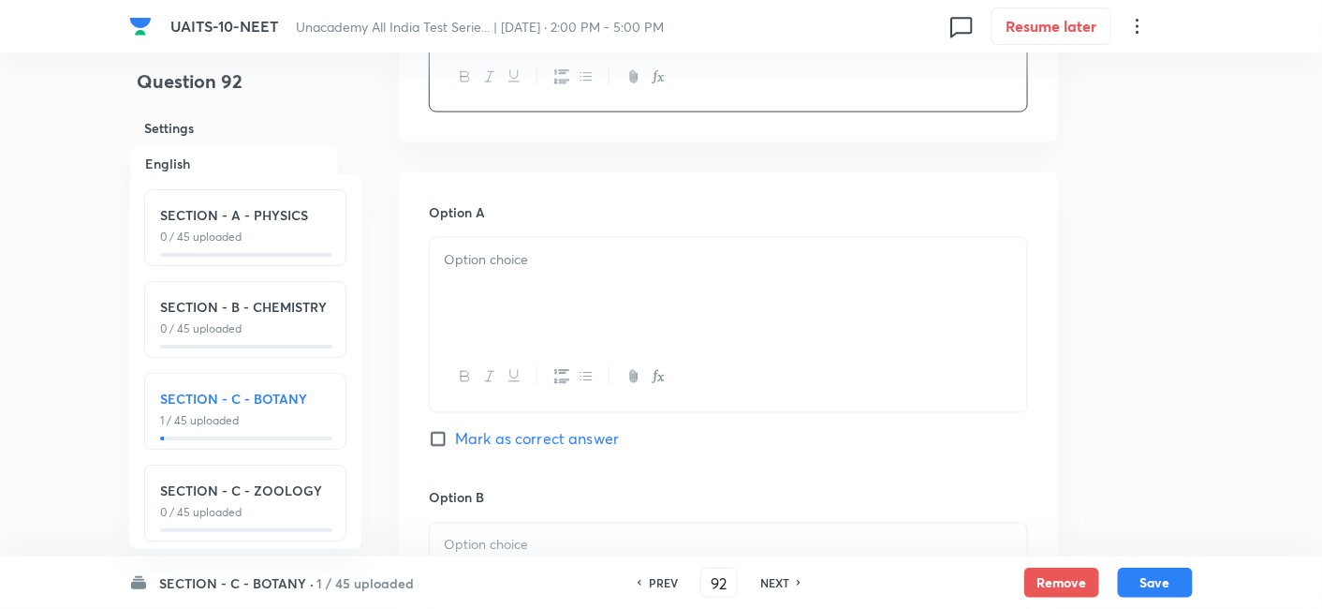
click at [558, 287] on div at bounding box center [728, 290] width 597 height 105
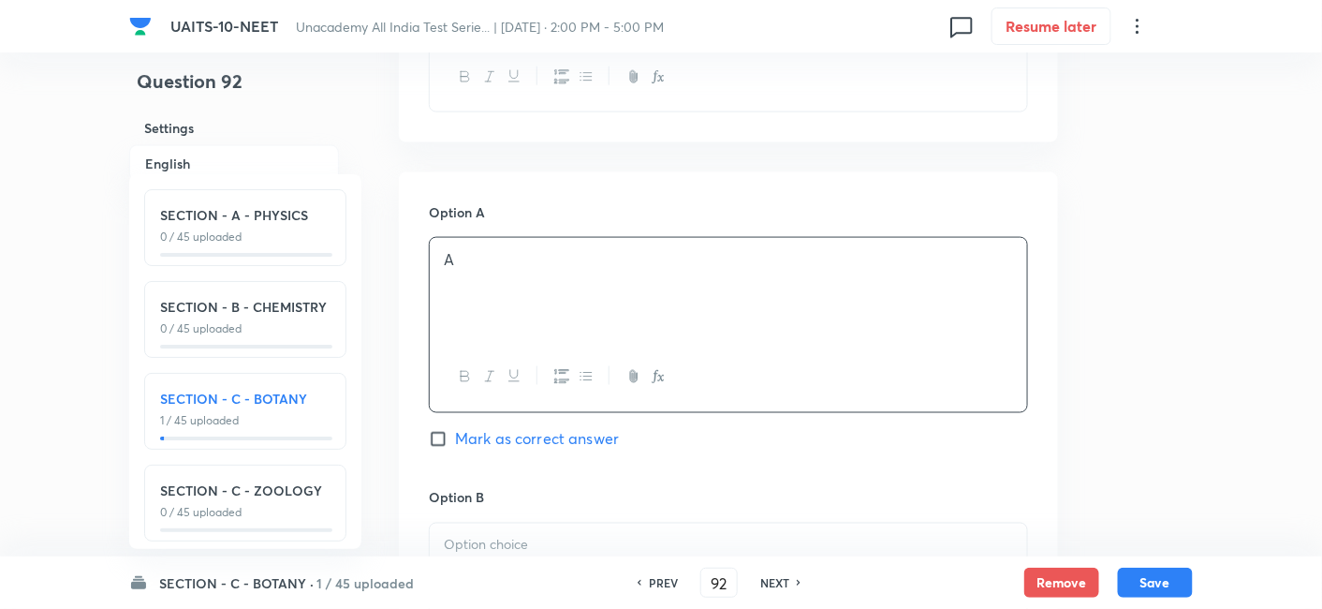
click at [534, 540] on p at bounding box center [728, 546] width 569 height 22
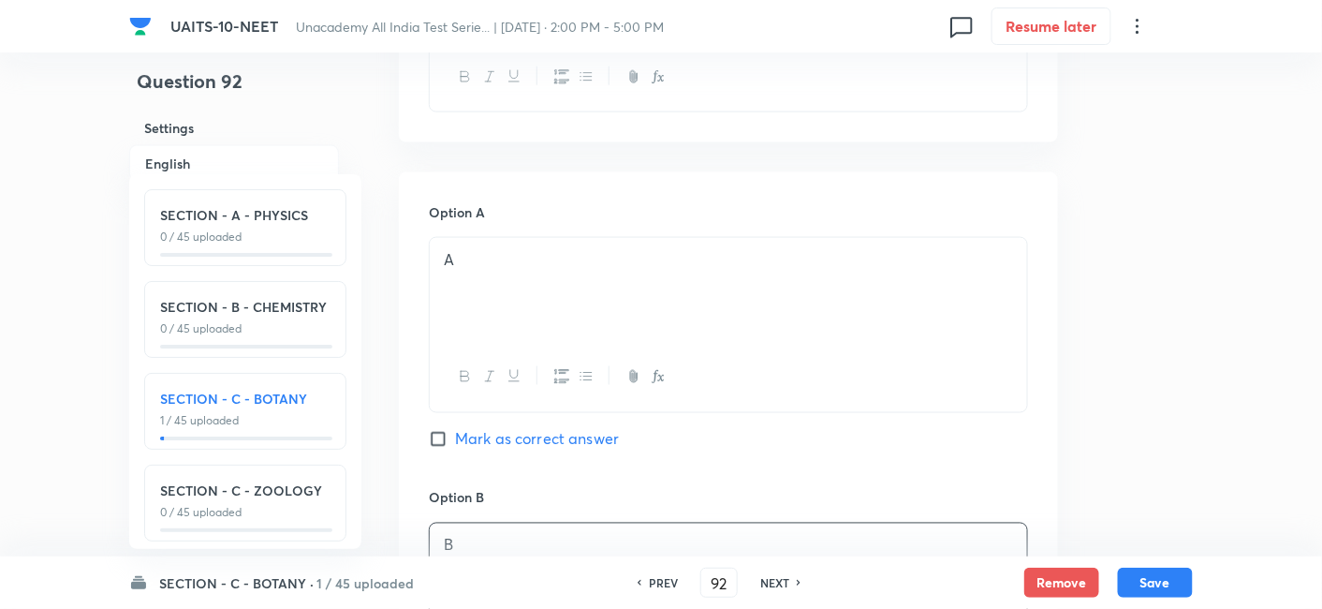
scroll to position [1235, 0]
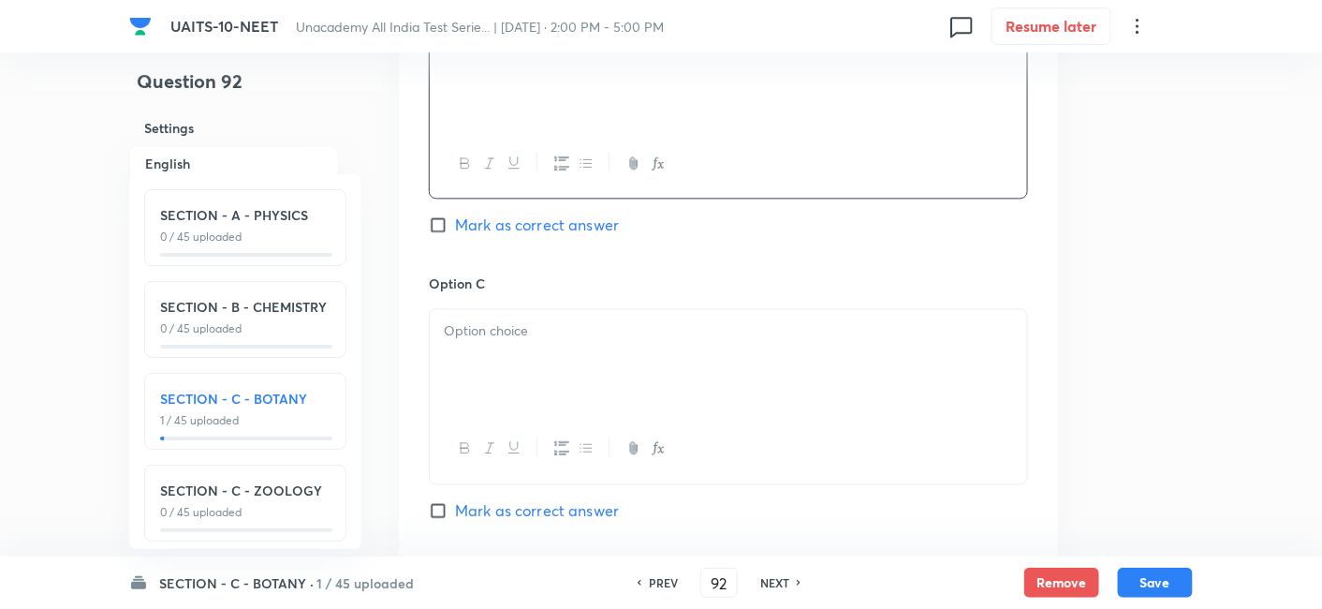
click at [565, 334] on p at bounding box center [728, 331] width 569 height 22
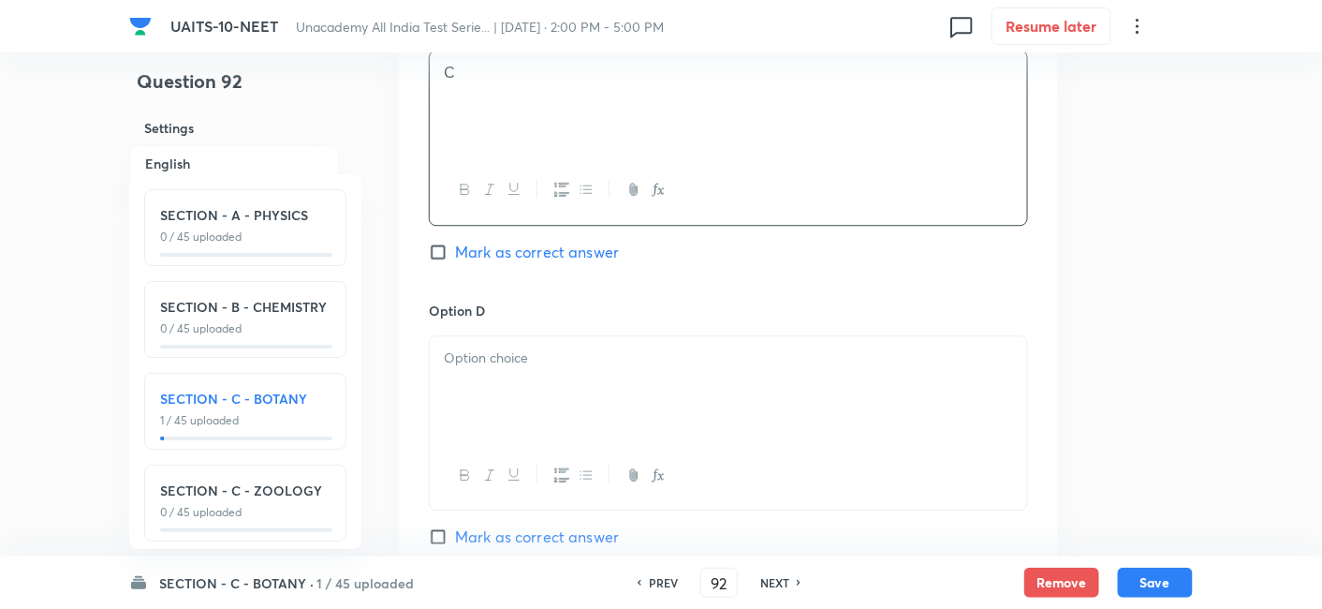
scroll to position [1495, 0]
click at [551, 361] on p at bounding box center [728, 357] width 569 height 22
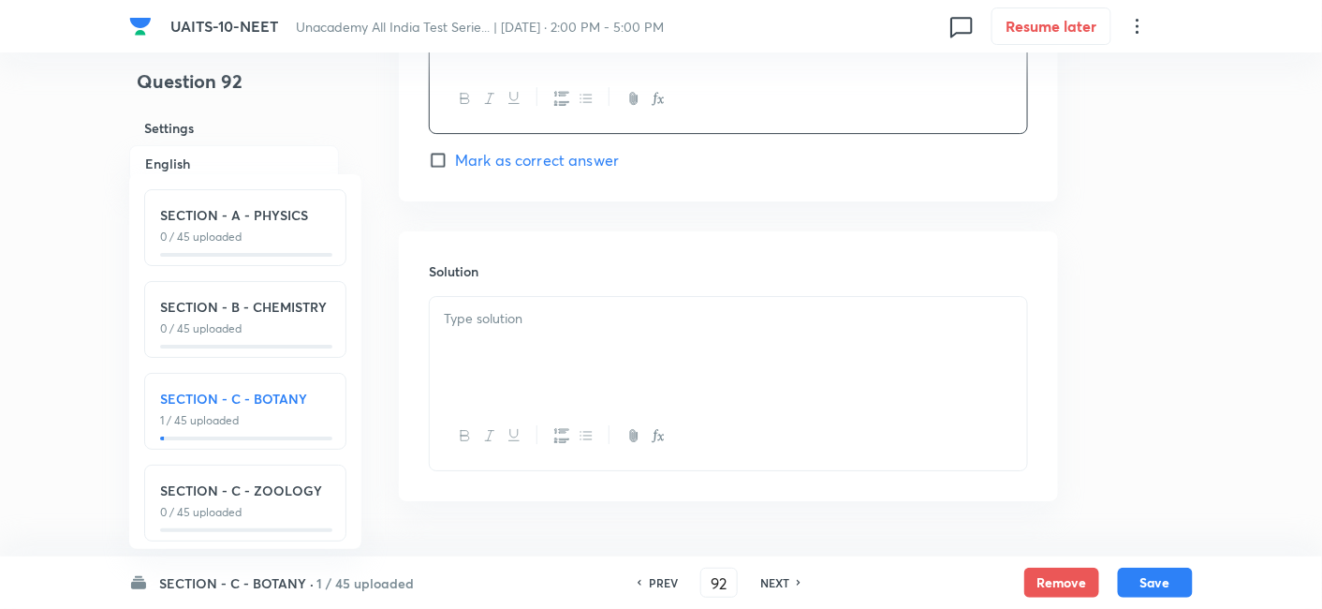
scroll to position [1870, 0]
click at [573, 341] on div at bounding box center [728, 349] width 597 height 105
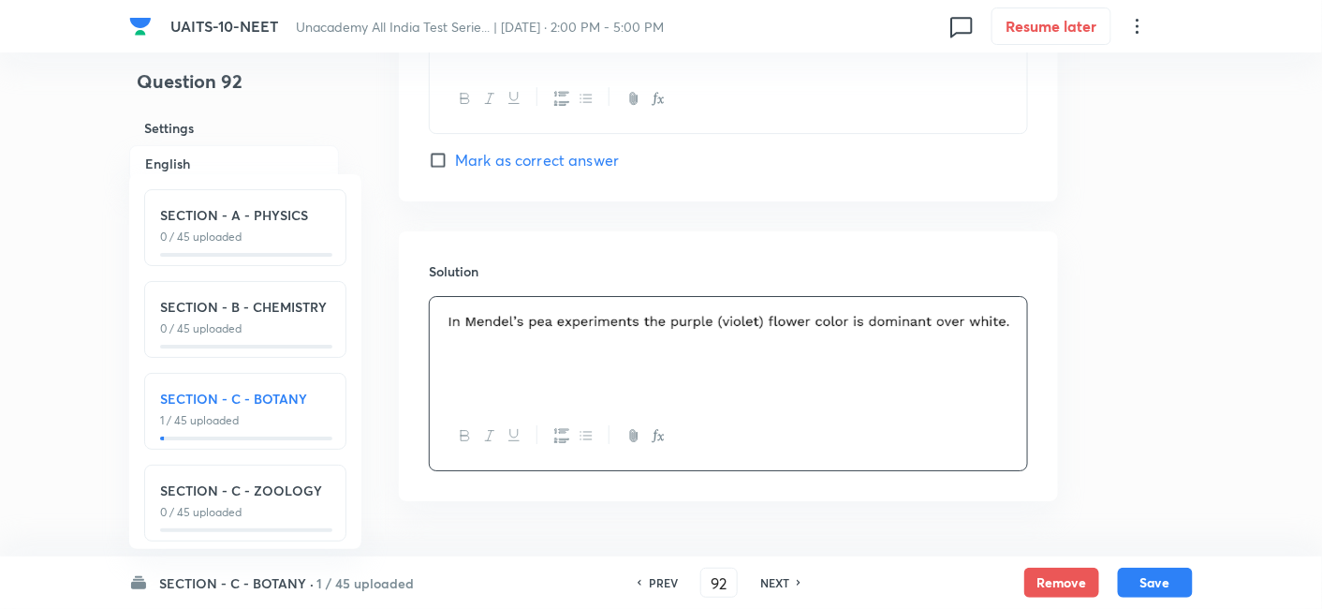
scroll to position [1827, 0]
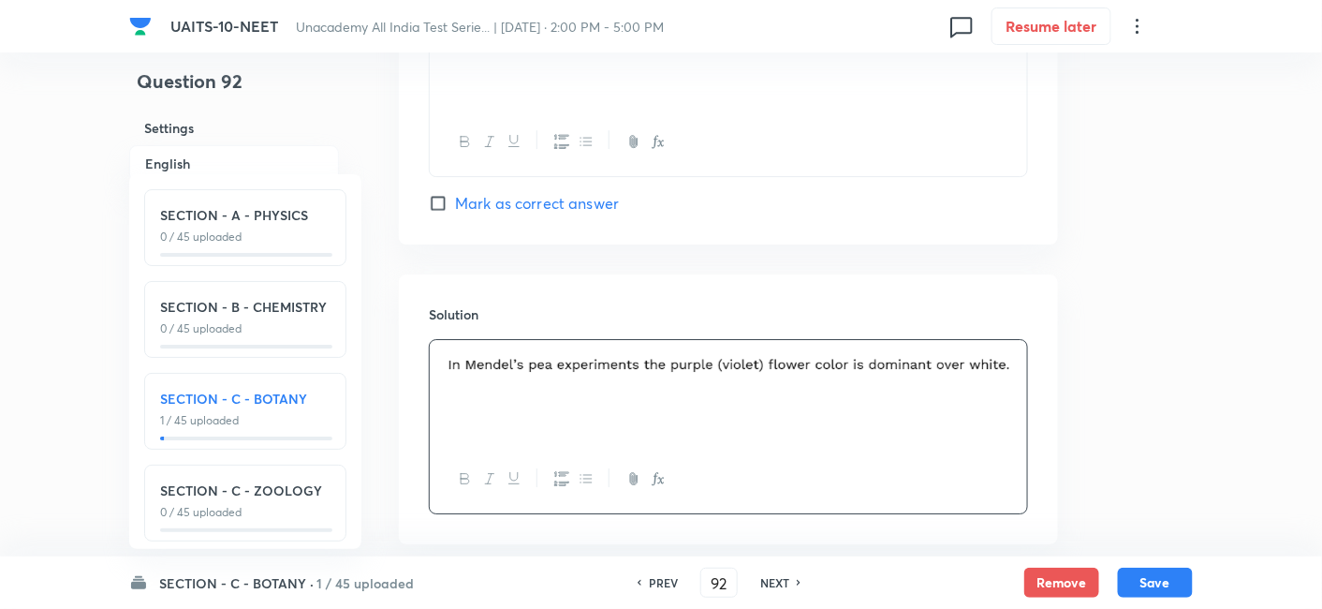
click at [437, 199] on input "Mark as correct answer" at bounding box center [442, 203] width 26 height 19
checkbox input "true"
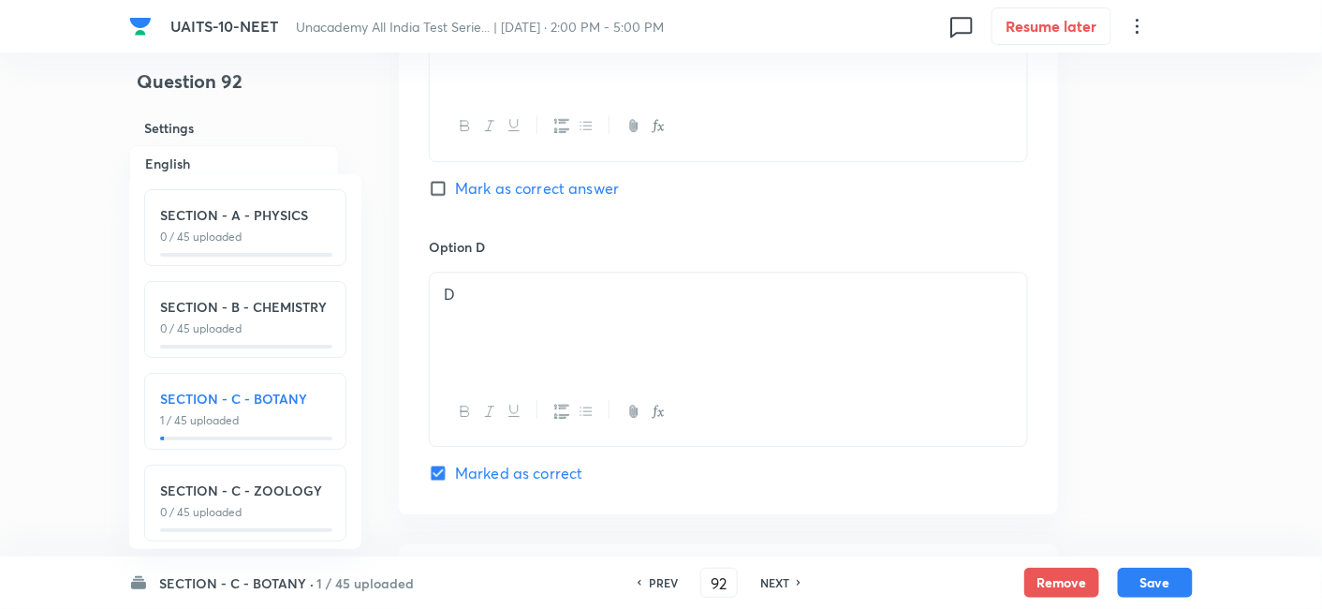
scroll to position [1556, 0]
click at [433, 180] on input "Mark as correct answer" at bounding box center [442, 189] width 26 height 19
checkbox input "true"
click at [441, 473] on input "Mark as correct answer" at bounding box center [442, 473] width 26 height 19
checkbox input "true"
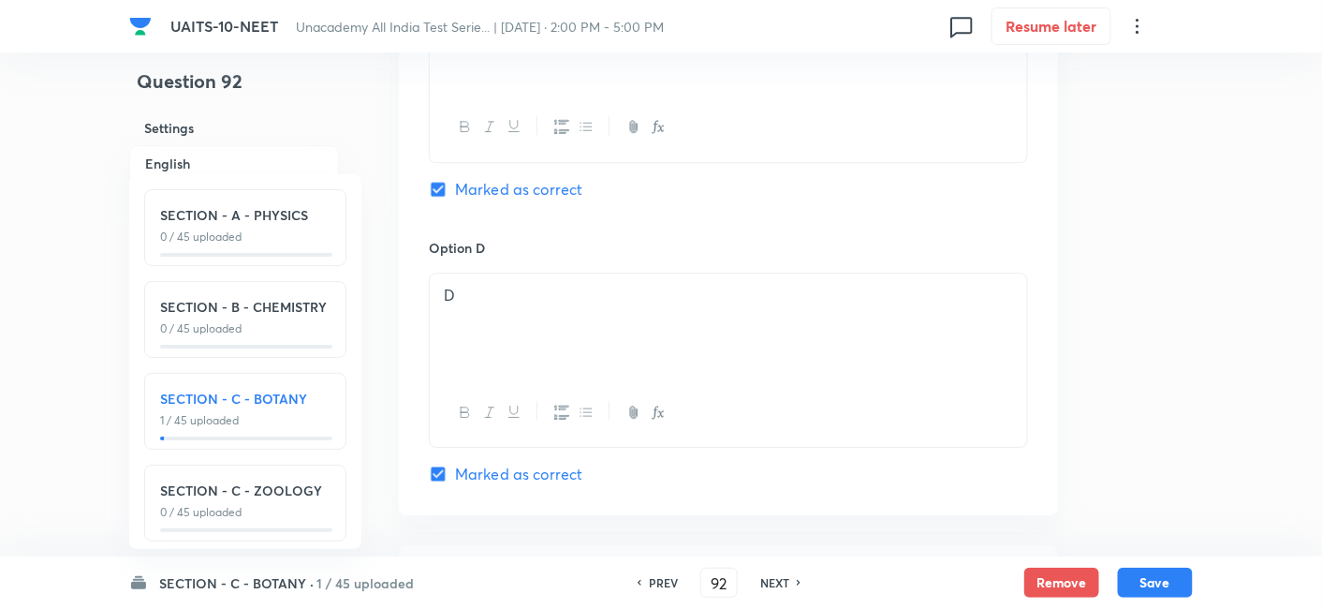
checkbox input "false"
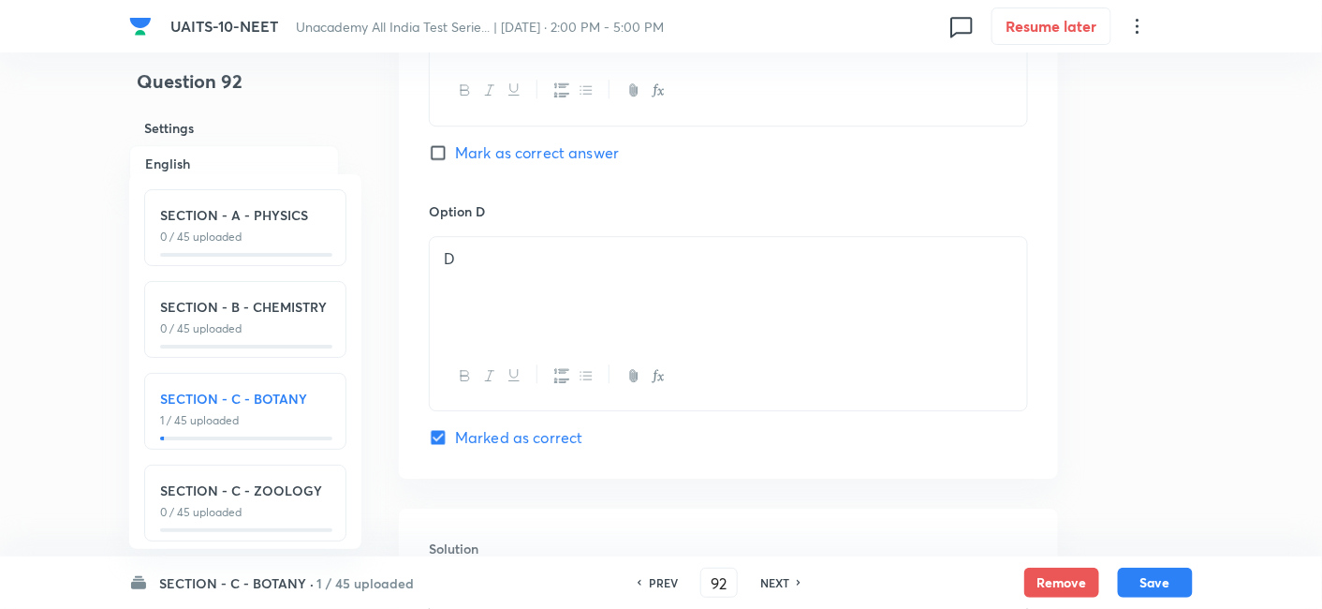
scroll to position [1924, 0]
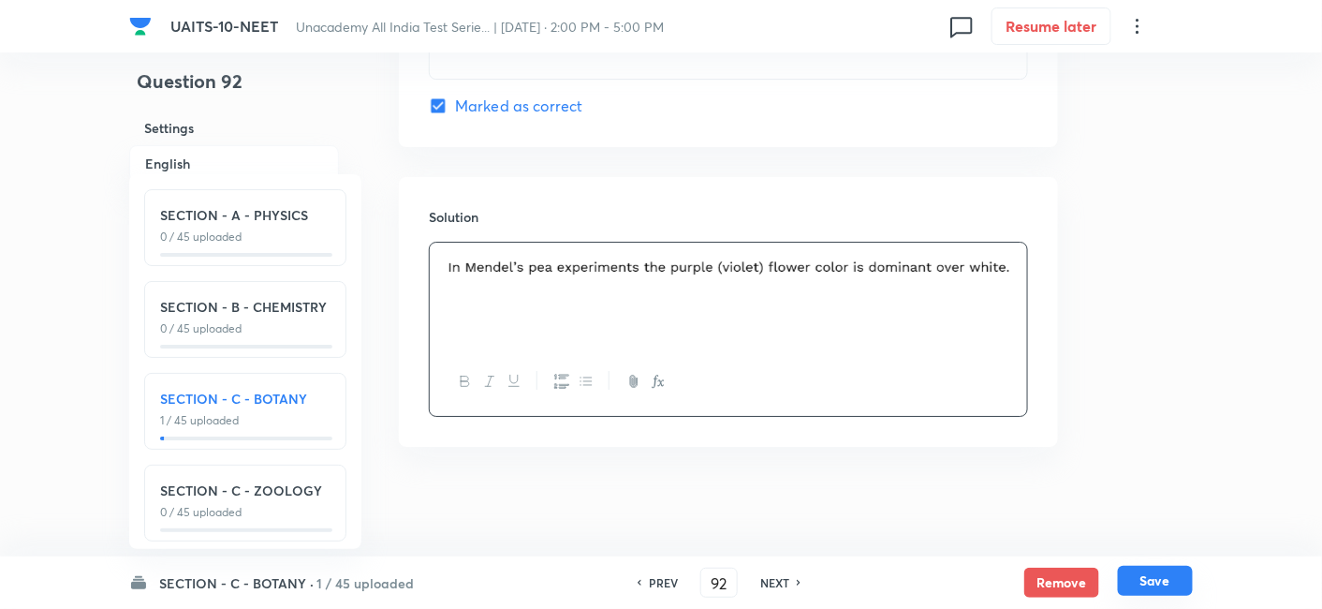
click at [1131, 584] on button "Save" at bounding box center [1155, 581] width 75 height 30
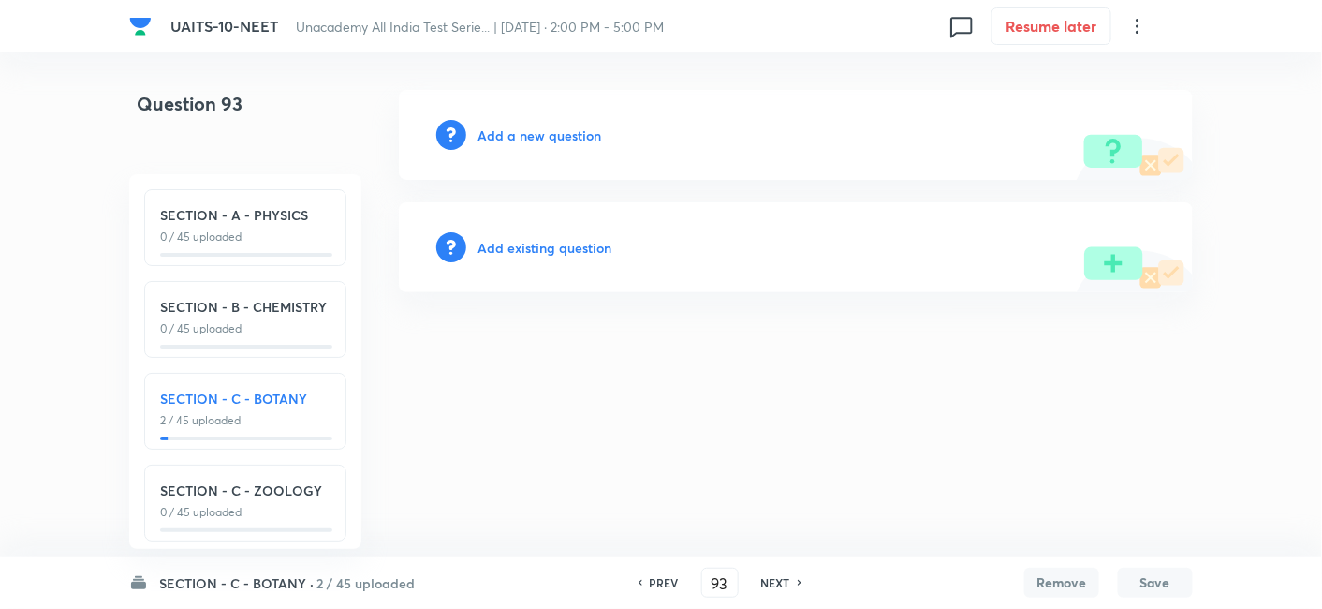
scroll to position [0, 0]
click at [643, 579] on icon at bounding box center [644, 582] width 6 height 9
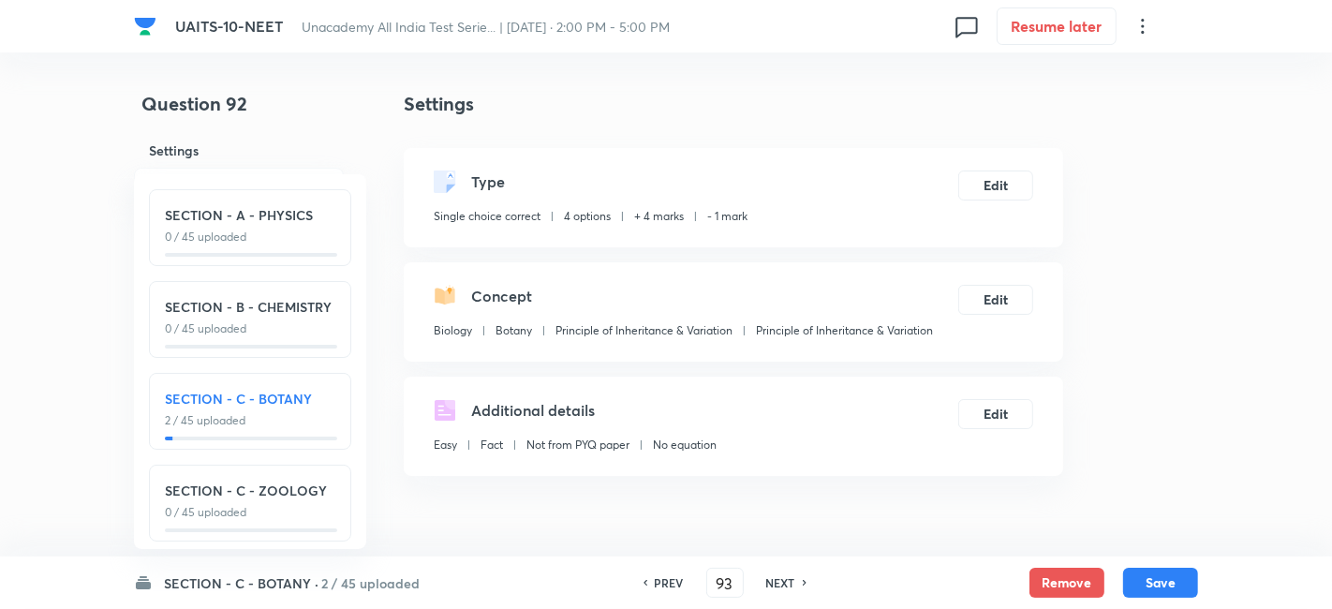
type input "92"
checkbox input "true"
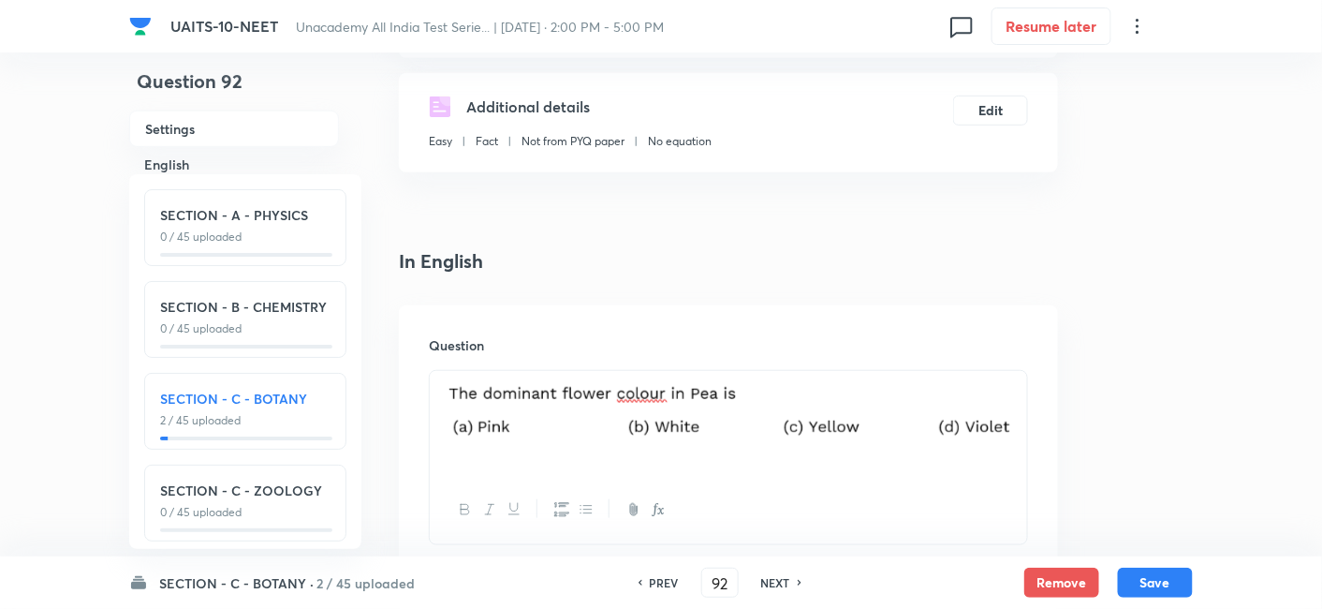
scroll to position [302, 0]
click at [1144, 583] on button "Save" at bounding box center [1155, 581] width 75 height 30
type input "93"
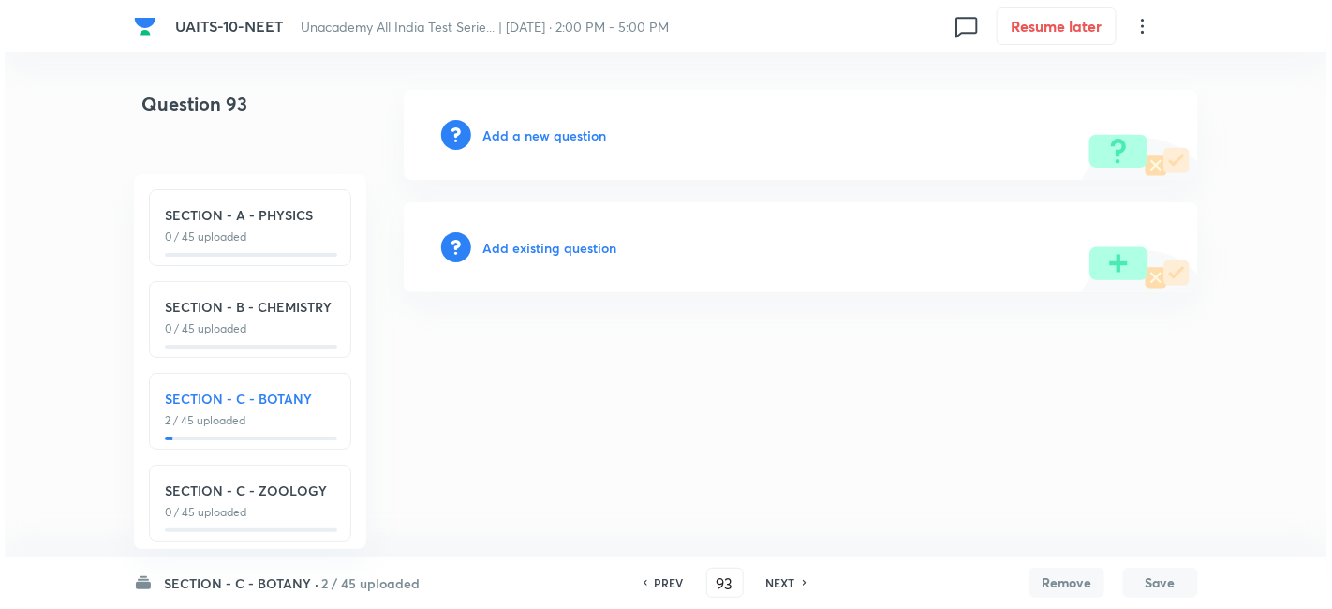
scroll to position [0, 0]
